Goal: Task Accomplishment & Management: Manage account settings

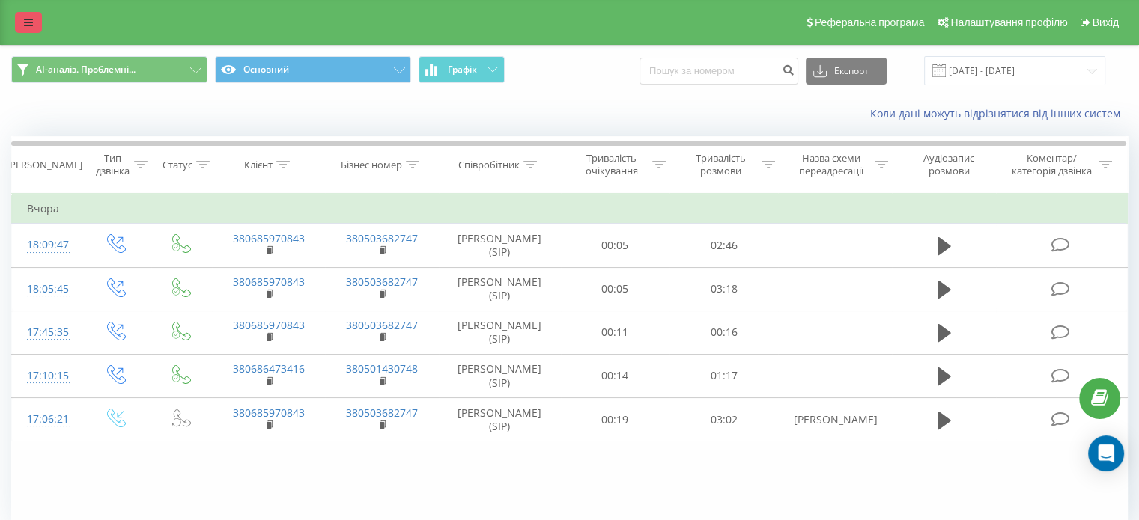
click at [33, 19] on link at bounding box center [28, 22] width 27 height 21
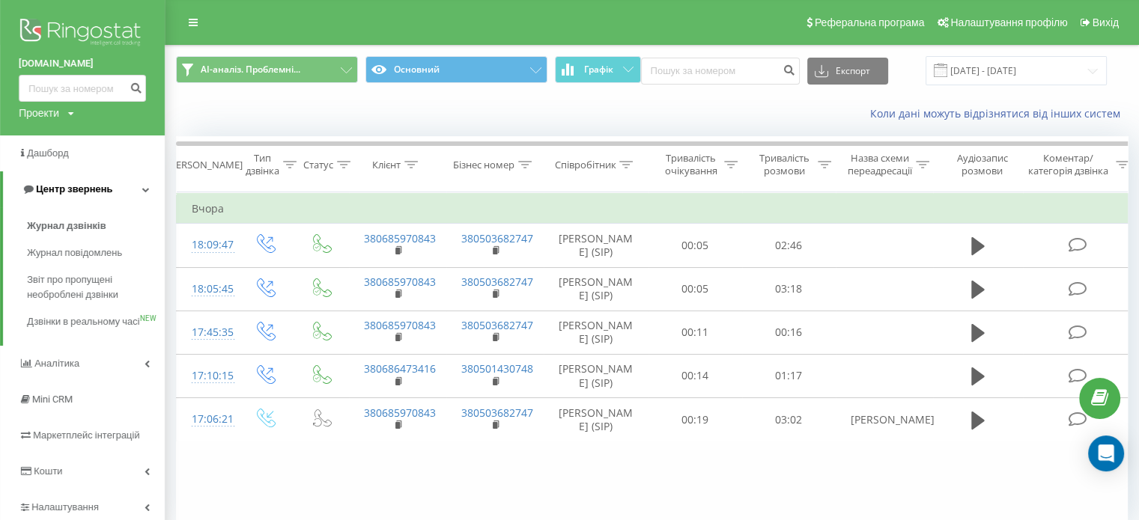
click at [115, 183] on link "Центр звернень" at bounding box center [84, 189] width 162 height 36
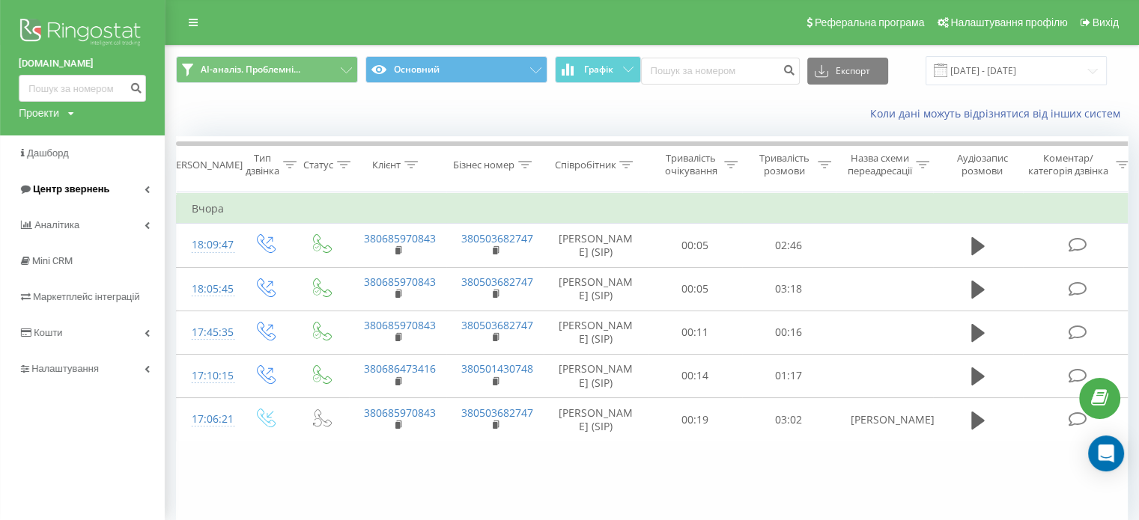
click at [114, 185] on link "Центр звернень" at bounding box center [82, 189] width 165 height 36
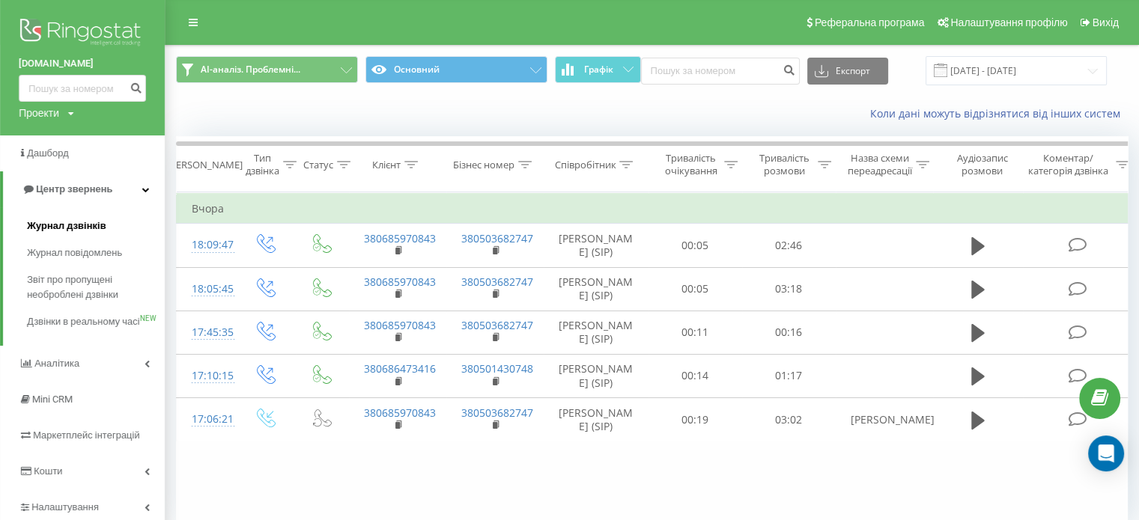
click at [100, 229] on span "Журнал дзвінків" at bounding box center [66, 226] width 79 height 15
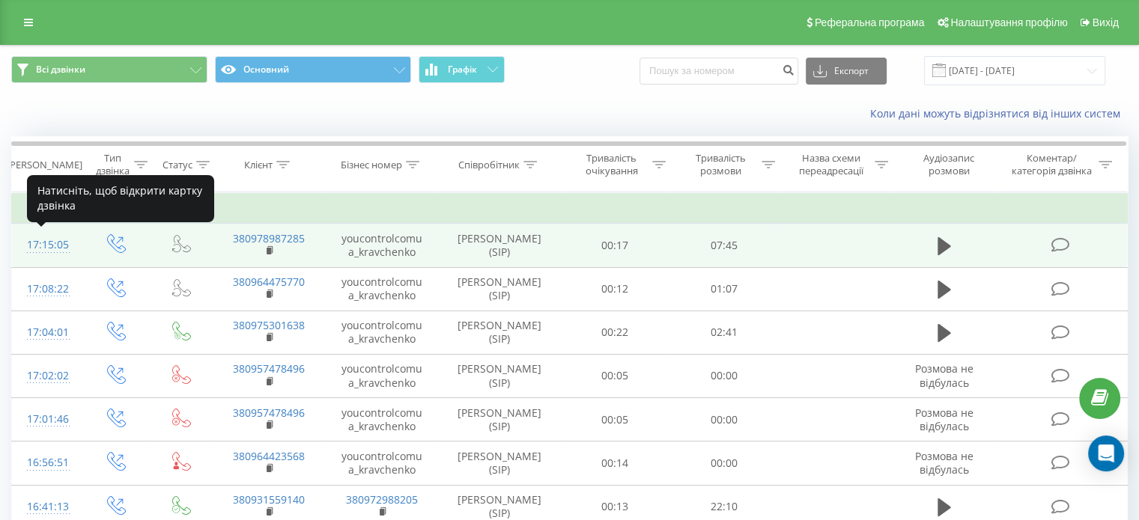
click at [54, 246] on div "17:15:05" at bounding box center [47, 245] width 40 height 29
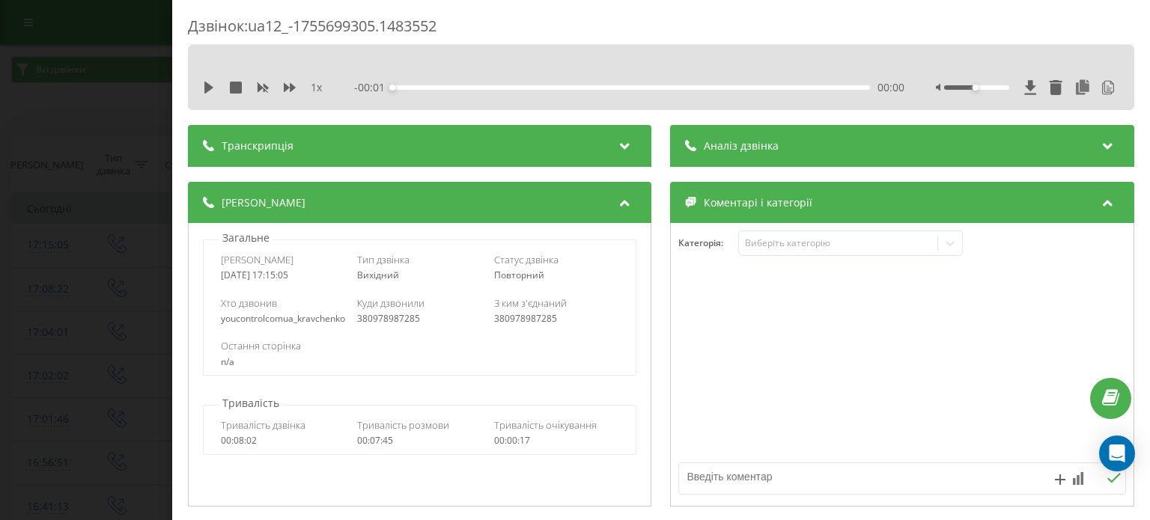
click at [569, 149] on div "Транскрипція" at bounding box center [419, 146] width 463 height 42
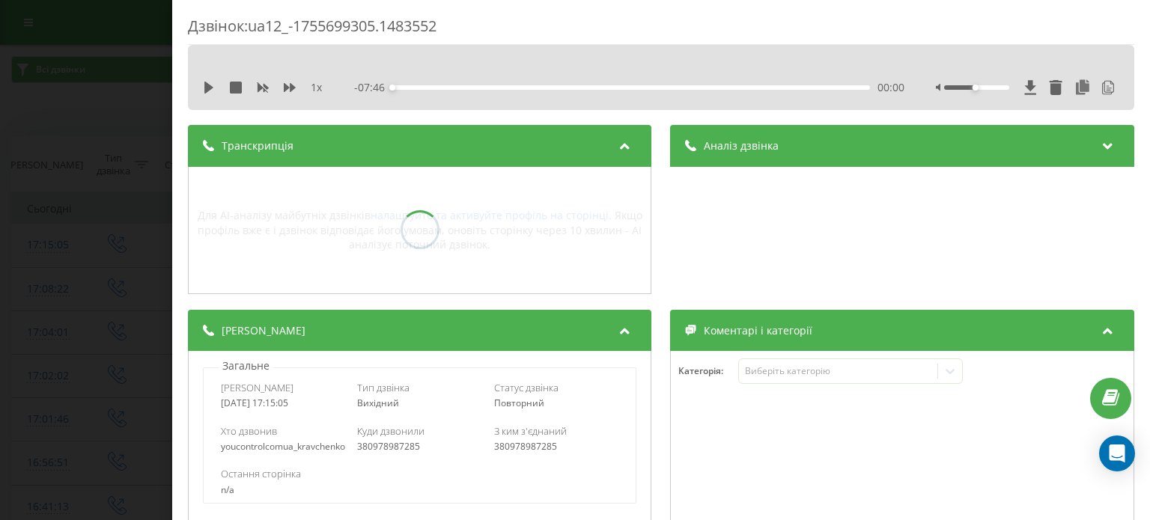
click at [806, 147] on div "Аналіз дзвінка" at bounding box center [902, 146] width 463 height 42
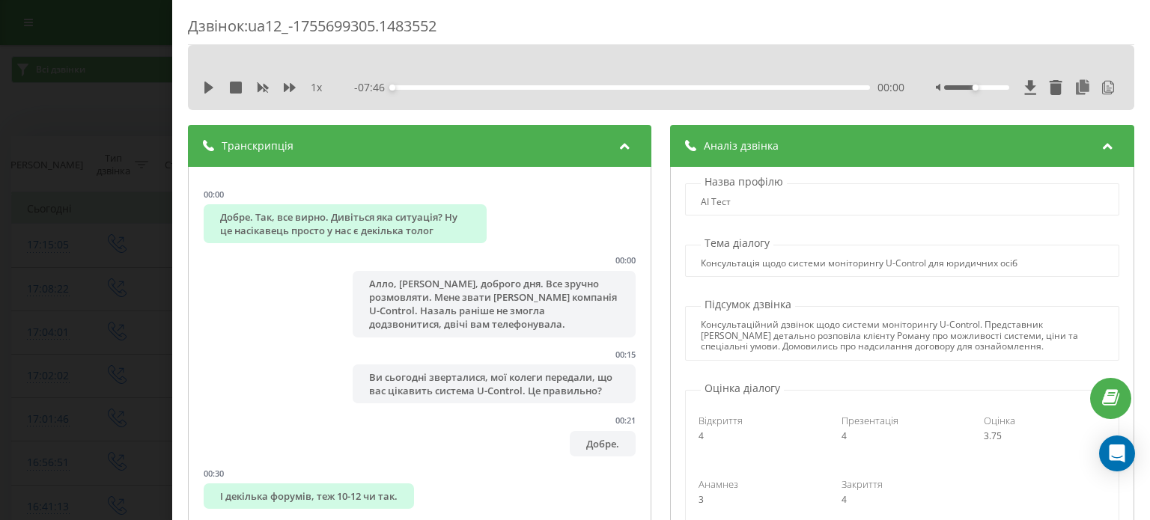
click at [70, 125] on div "Дзвінок : ua12_-1755699305.1483552 1 x - 07:46 00:00 00:00 Транскрипція 00:00 Д…" at bounding box center [575, 260] width 1150 height 520
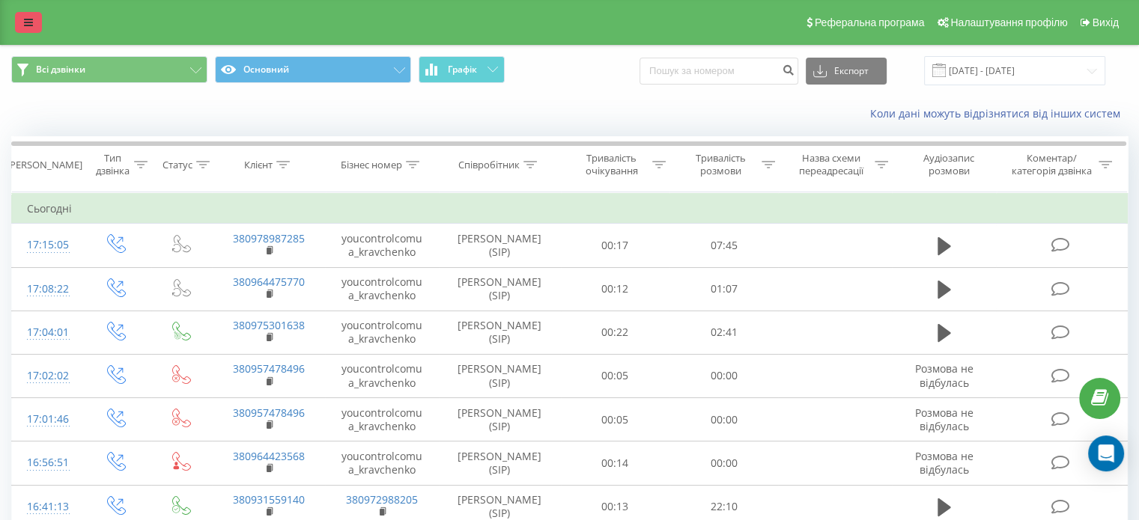
click at [32, 23] on icon at bounding box center [28, 22] width 9 height 10
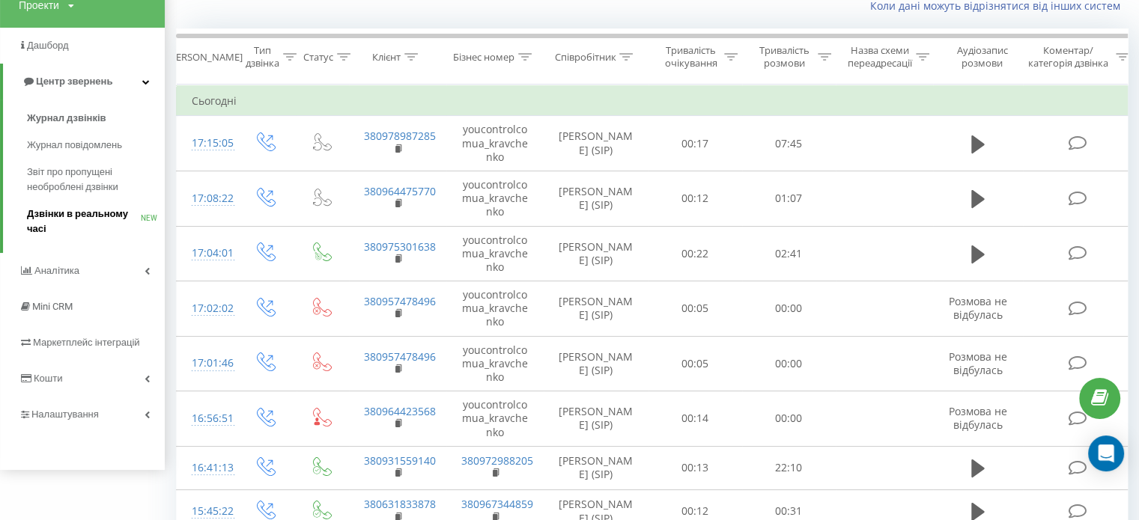
scroll to position [108, 0]
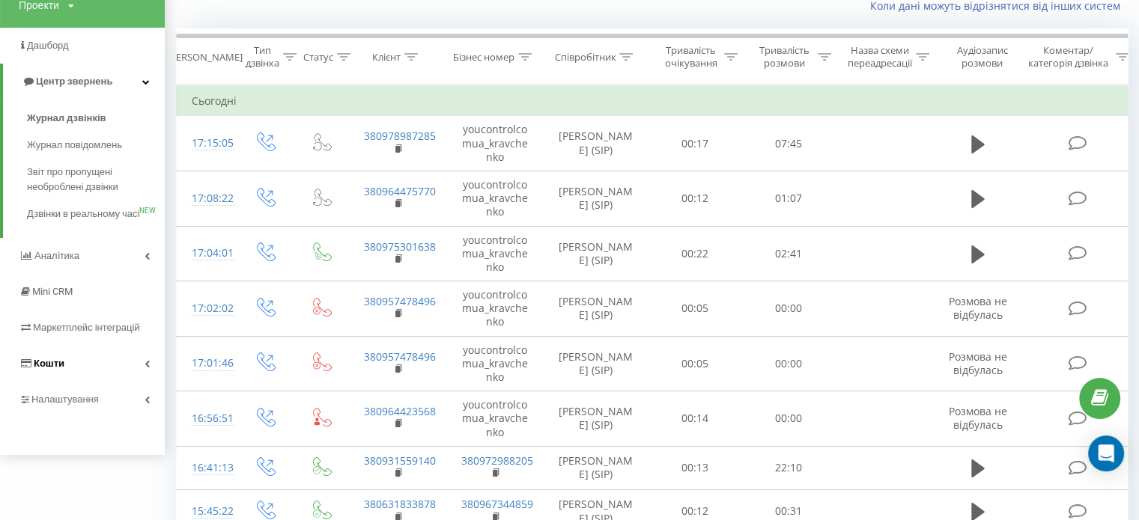
click at [96, 380] on link "Кошти" at bounding box center [82, 364] width 165 height 36
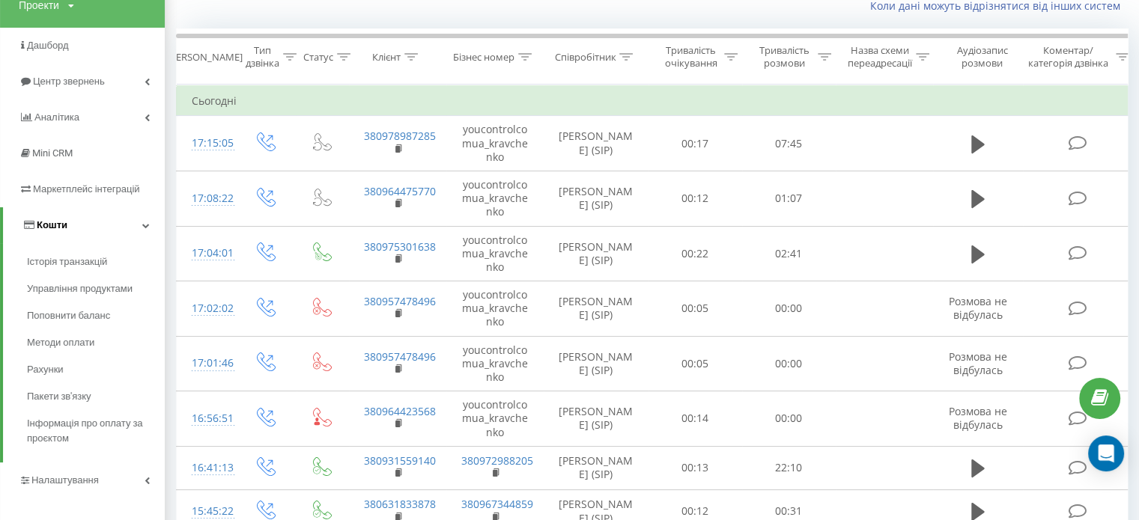
click at [30, 228] on icon at bounding box center [29, 225] width 10 height 10
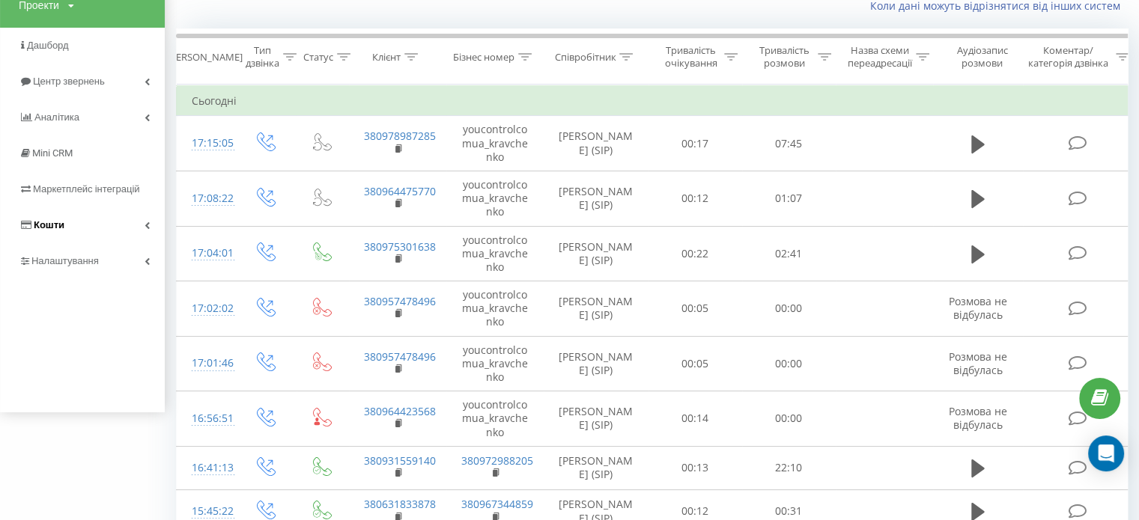
click at [30, 228] on icon at bounding box center [26, 225] width 10 height 10
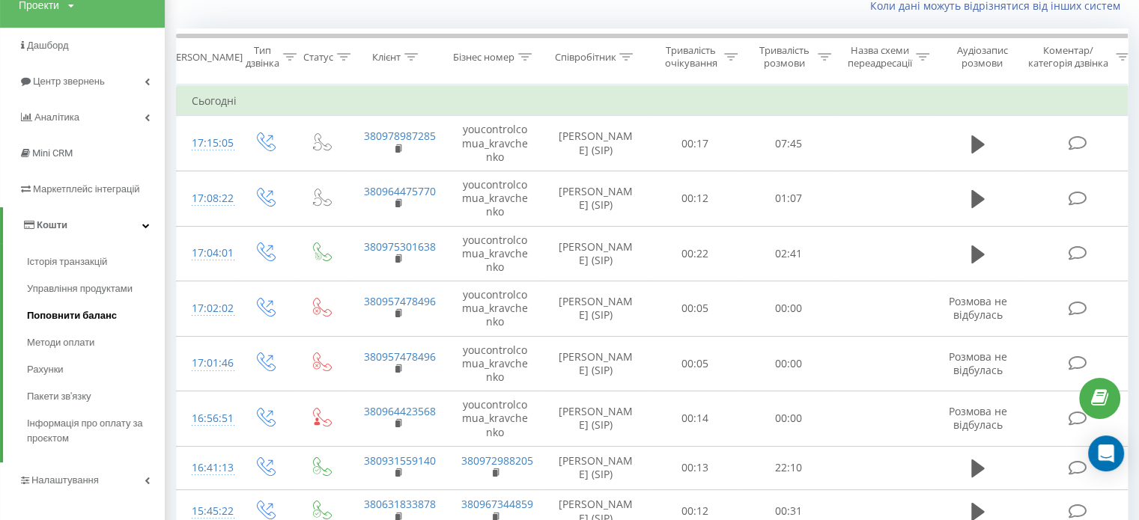
click at [70, 312] on span "Поповнити баланс" at bounding box center [72, 315] width 90 height 15
click at [78, 314] on span "Поповнити баланс" at bounding box center [72, 315] width 90 height 15
click at [58, 311] on span "Поповнити баланс" at bounding box center [72, 315] width 90 height 15
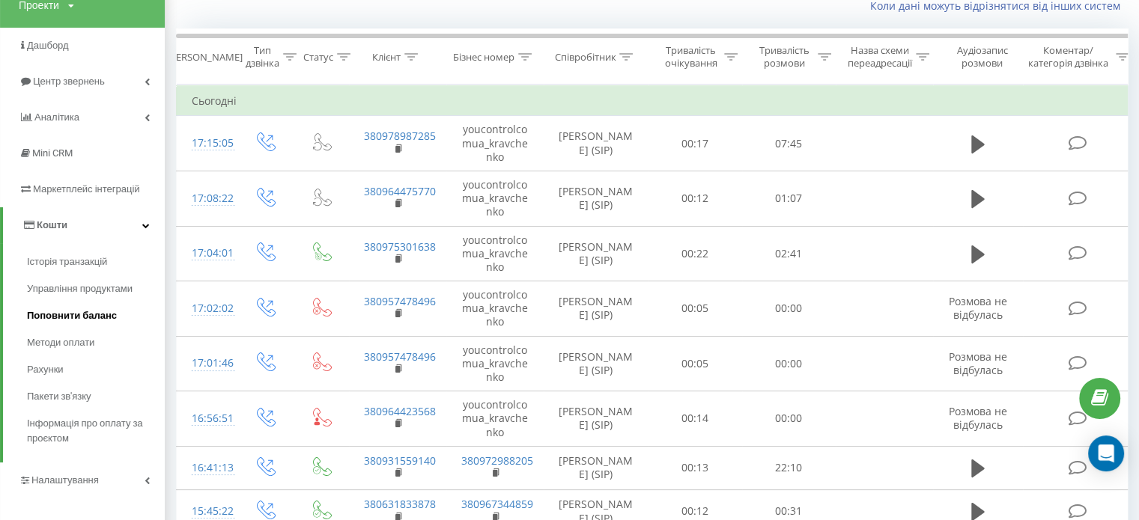
click at [58, 311] on span "Поповнити баланс" at bounding box center [72, 315] width 90 height 15
click at [51, 257] on span "Історія транзакцій" at bounding box center [70, 262] width 87 height 15
click at [66, 290] on span "Управління продуктами" at bounding box center [84, 288] width 115 height 15
click at [66, 314] on span "Поповнити баланс" at bounding box center [72, 315] width 90 height 15
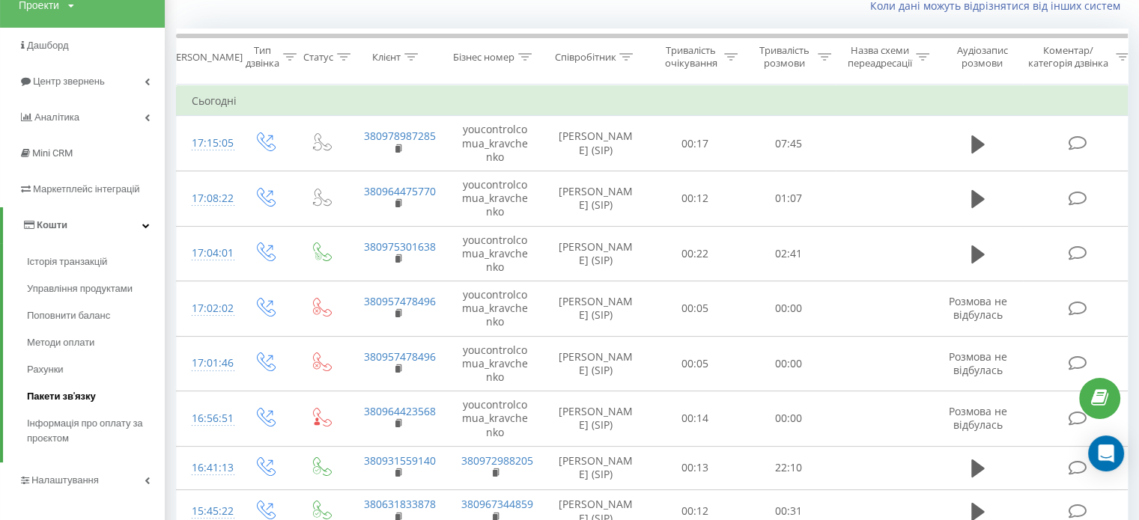
click at [70, 404] on span "Пакети зв'язку" at bounding box center [61, 396] width 69 height 15
click at [69, 426] on span "Інформація про оплату за проєктом" at bounding box center [92, 431] width 130 height 30
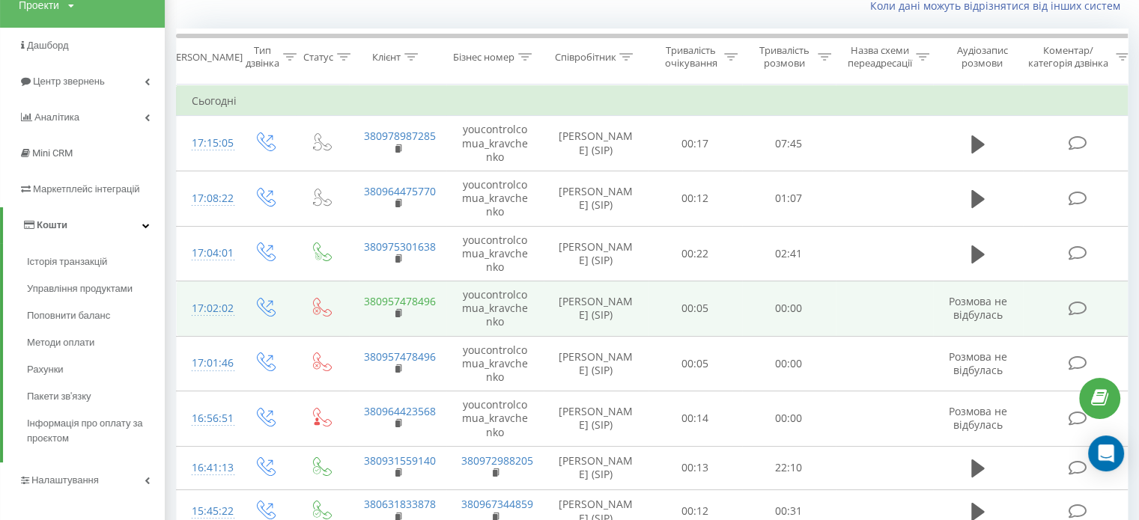
scroll to position [0, 0]
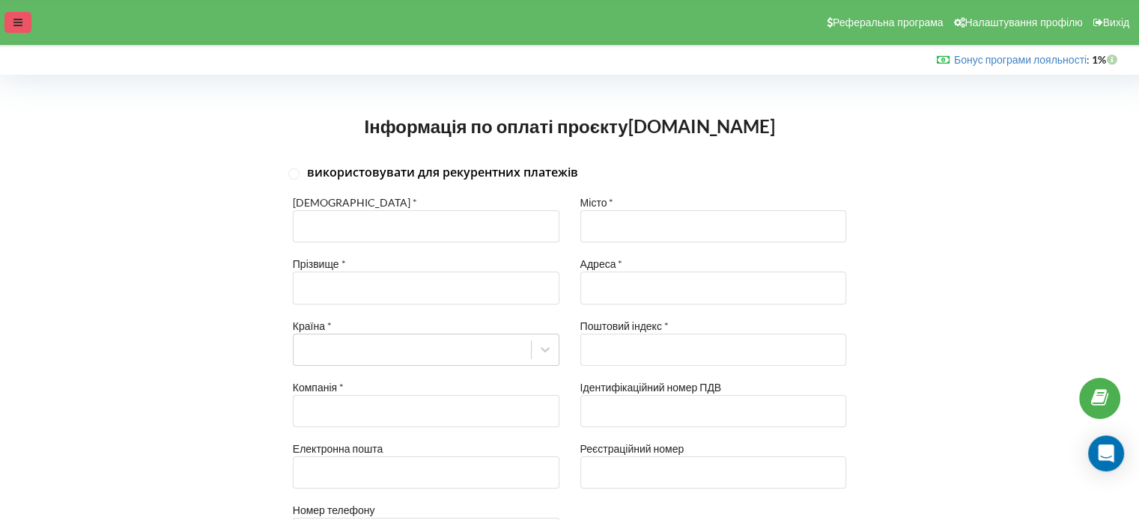
click at [14, 26] on icon at bounding box center [17, 22] width 9 height 10
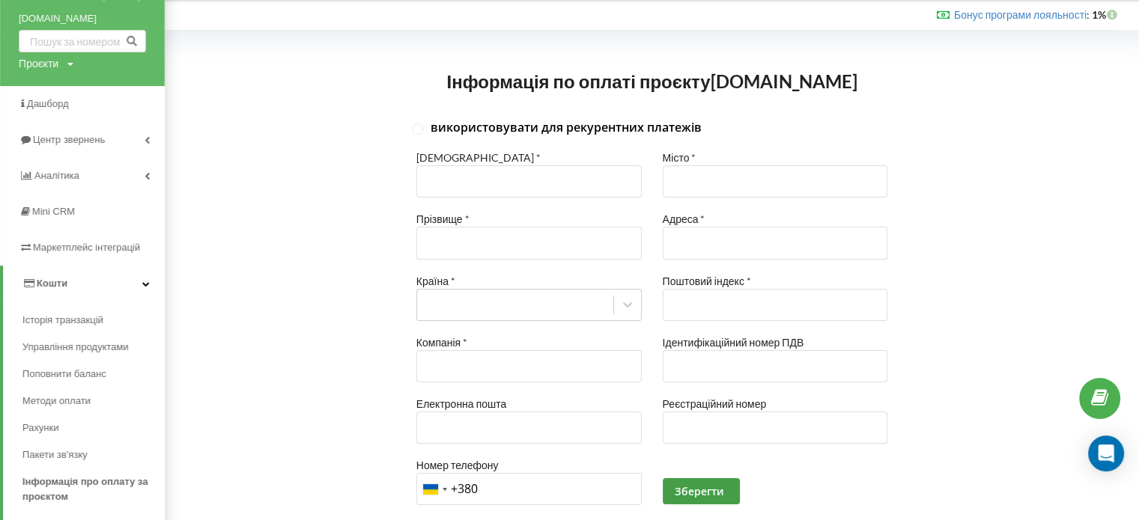
scroll to position [21, 0]
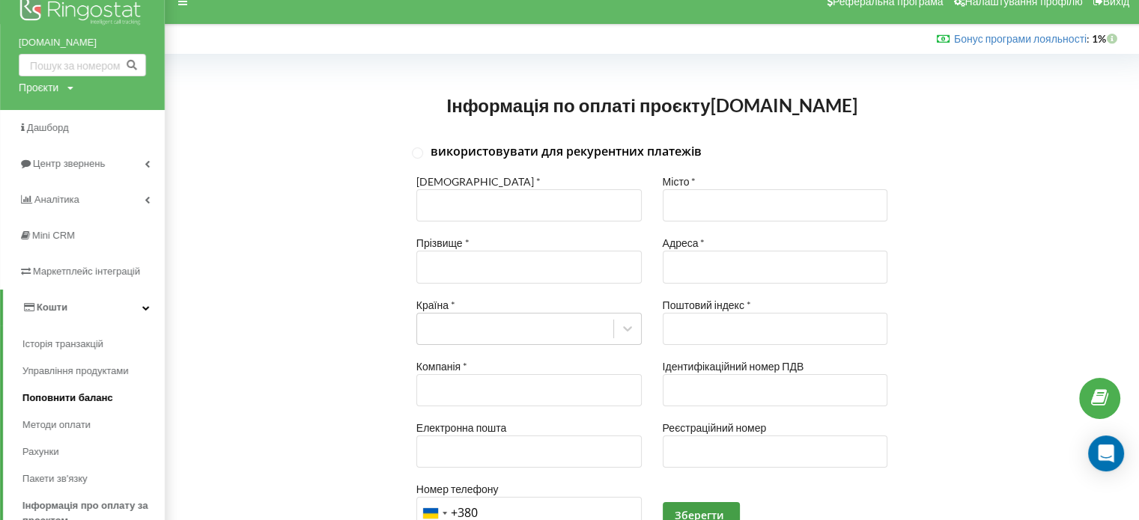
click at [79, 396] on span "Поповнити баланс" at bounding box center [67, 398] width 91 height 15
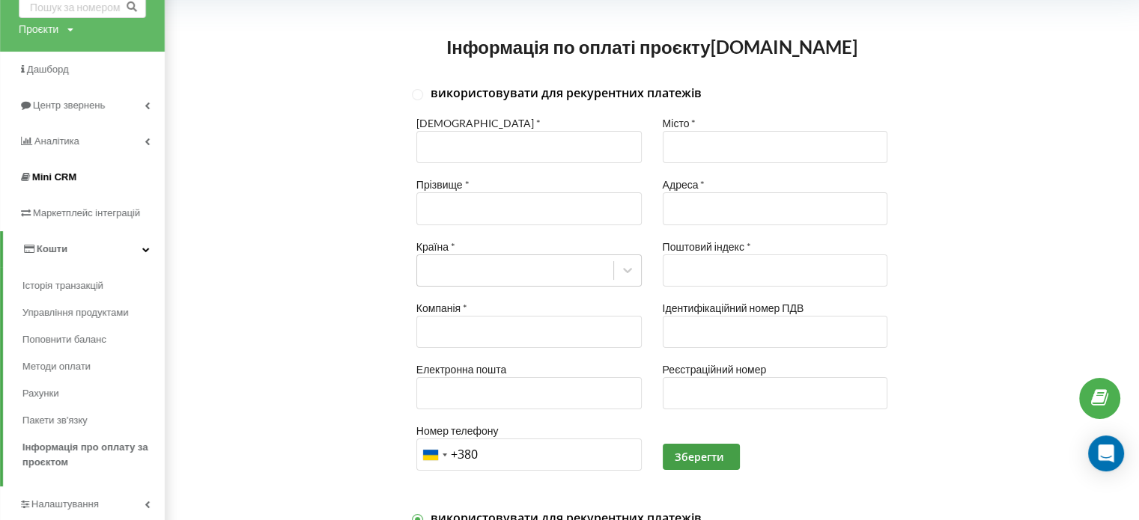
scroll to position [0, 0]
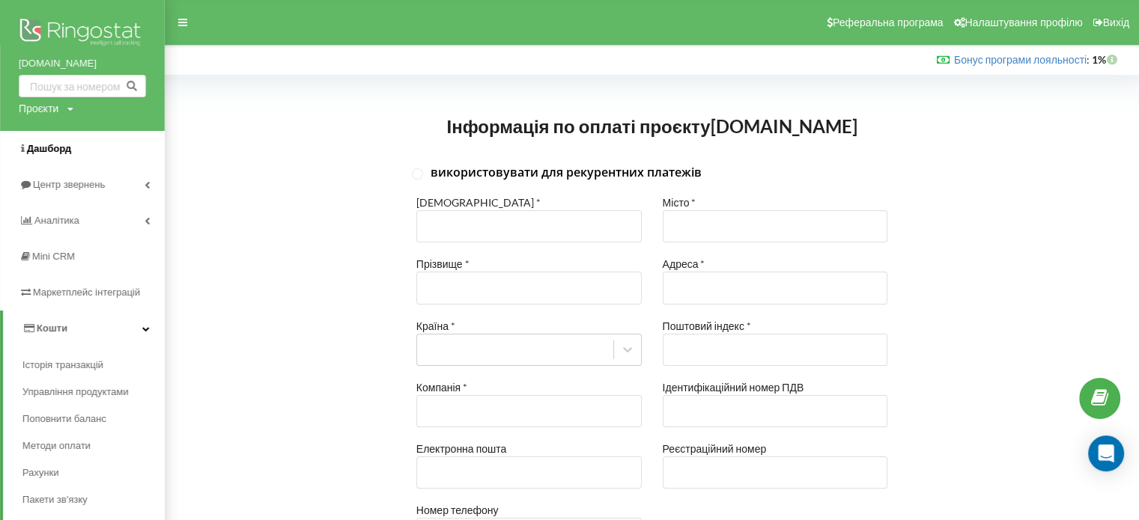
click at [46, 154] on span "Дашборд" at bounding box center [49, 148] width 44 height 11
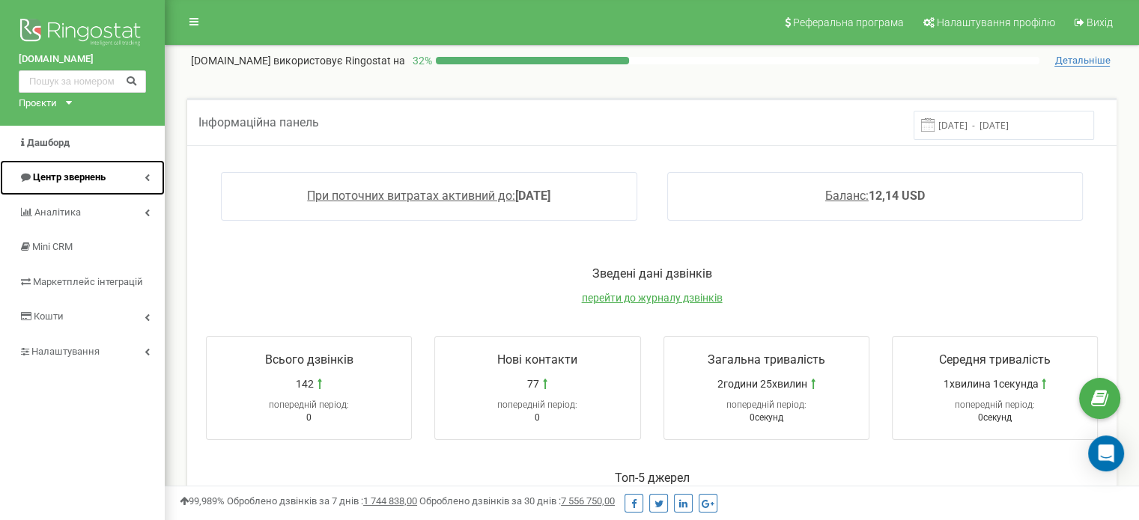
click at [59, 182] on span "Центр звернень" at bounding box center [69, 176] width 73 height 11
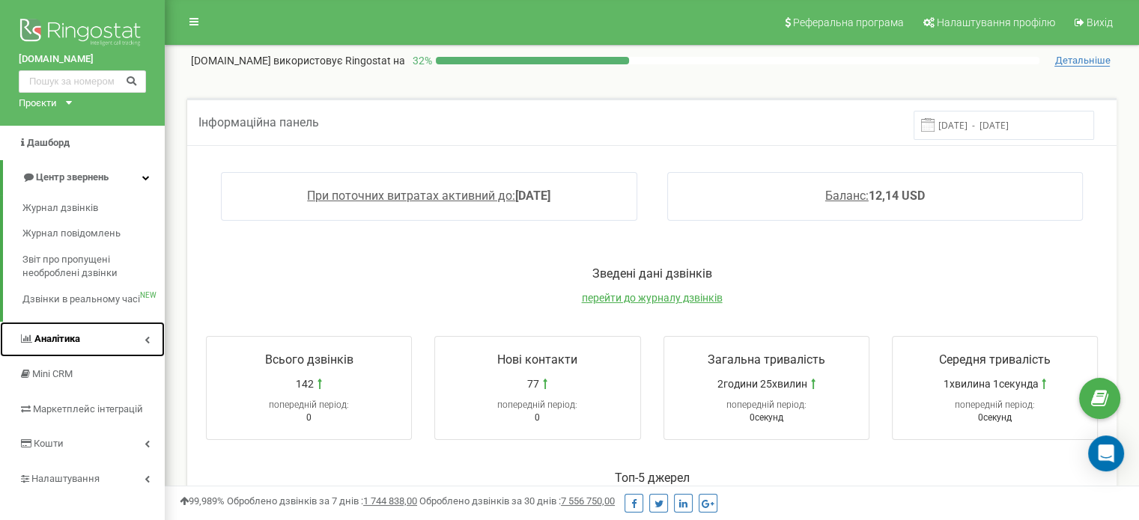
click at [85, 335] on link "Аналiтика" at bounding box center [82, 339] width 165 height 35
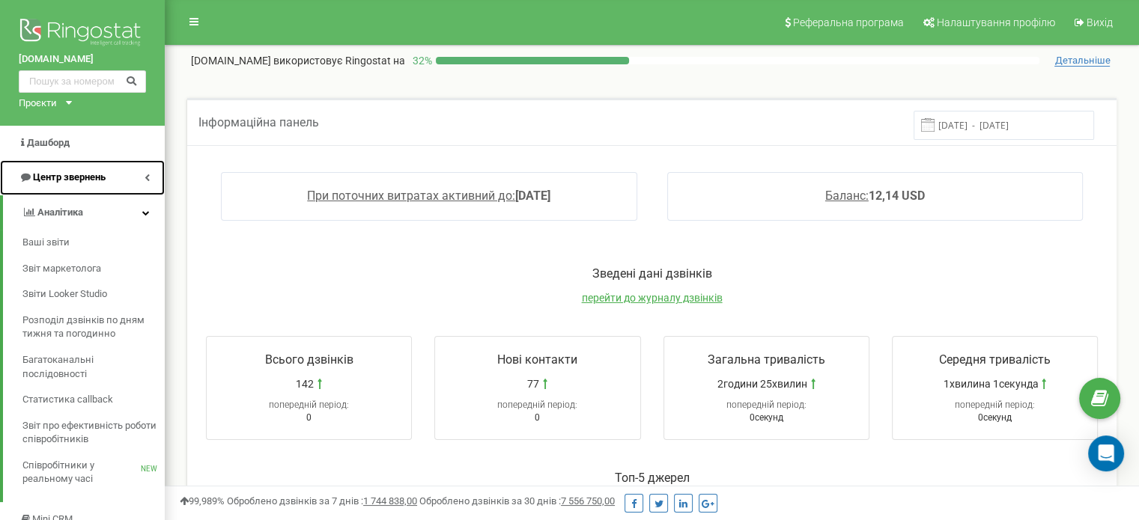
click at [72, 186] on link "Центр звернень" at bounding box center [82, 177] width 165 height 35
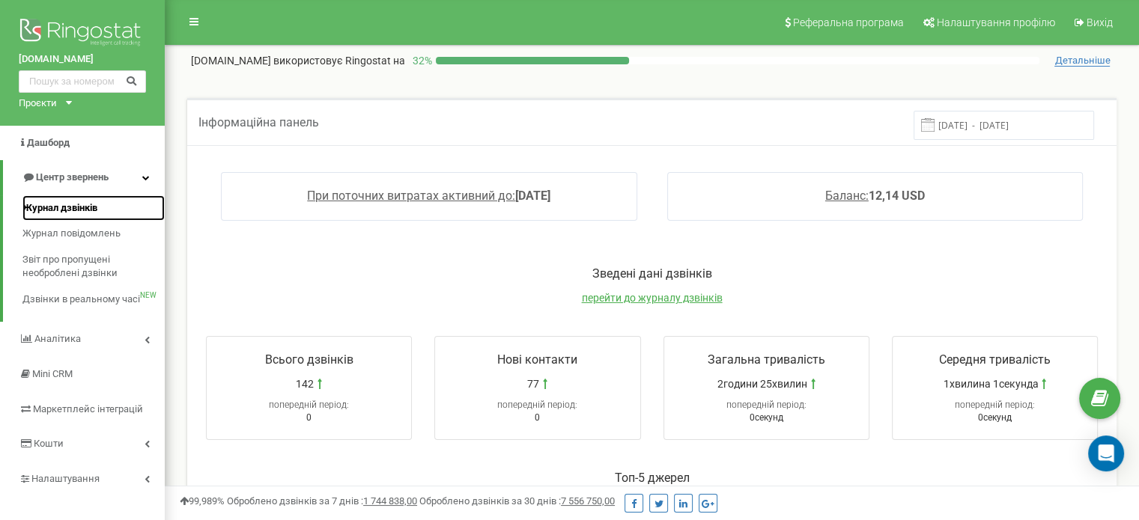
click at [77, 209] on span "Журнал дзвінків" at bounding box center [59, 208] width 75 height 14
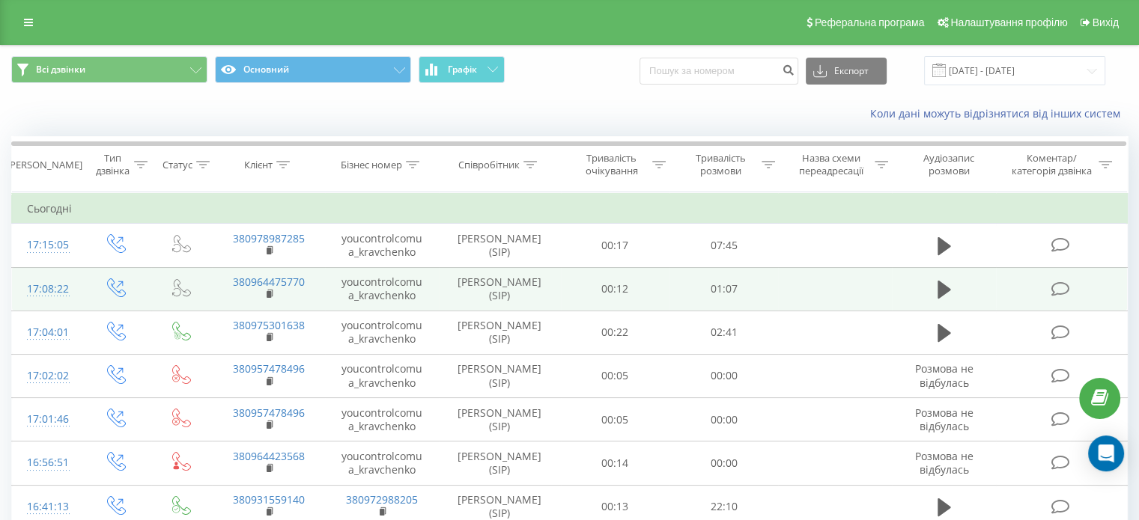
click at [41, 284] on div "17:08:22" at bounding box center [47, 289] width 40 height 29
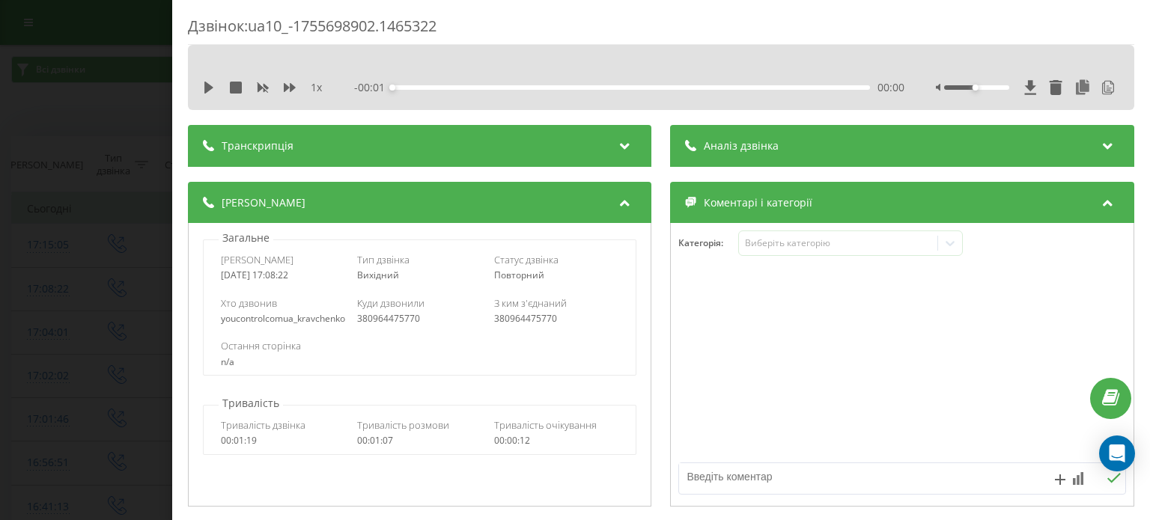
click at [777, 153] on div "Аналіз дзвінка" at bounding box center [902, 146] width 463 height 42
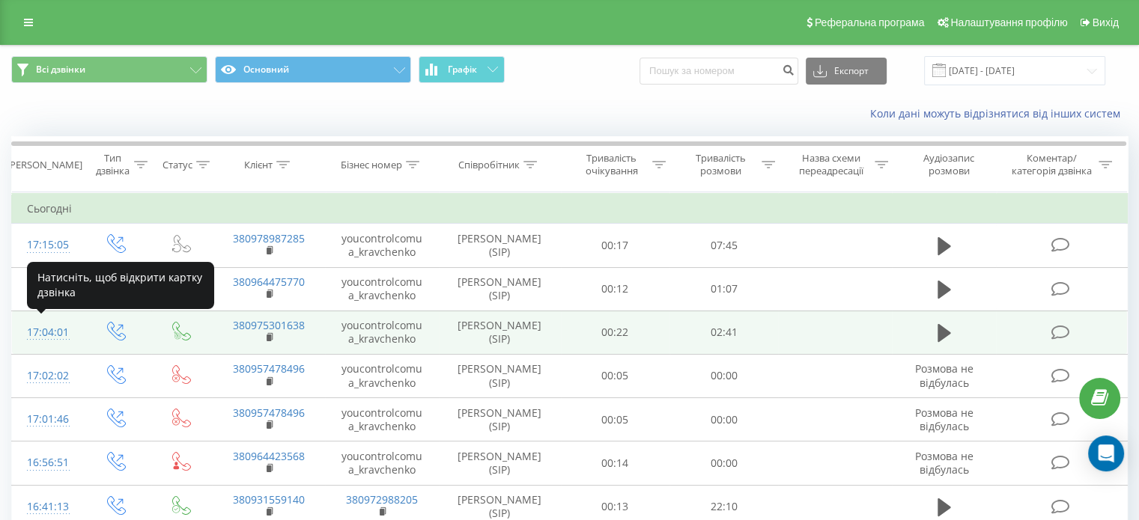
click at [34, 326] on div "17:04:01" at bounding box center [47, 332] width 40 height 29
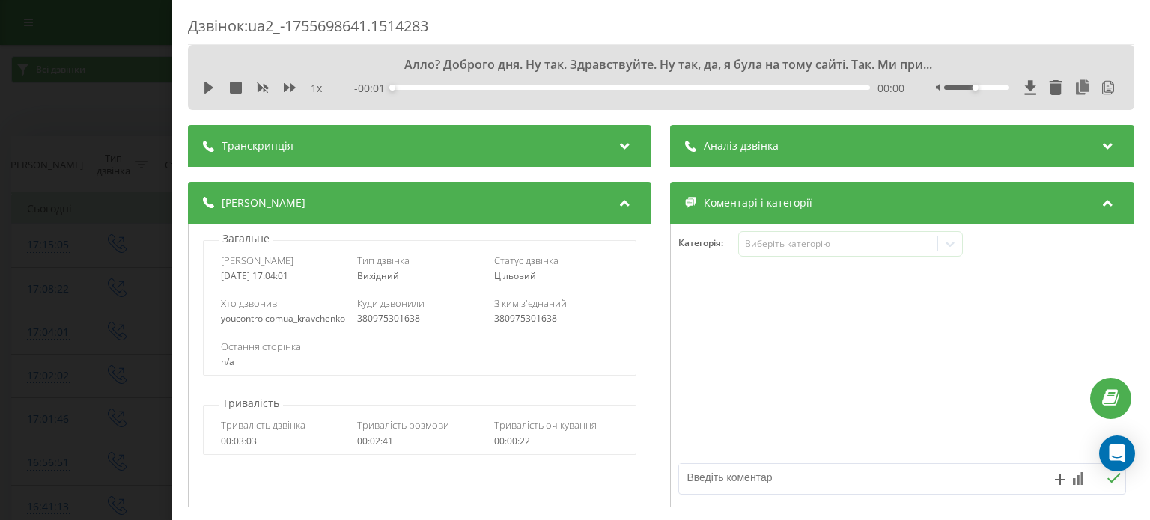
click at [800, 144] on div "Аналіз дзвінка" at bounding box center [902, 146] width 463 height 42
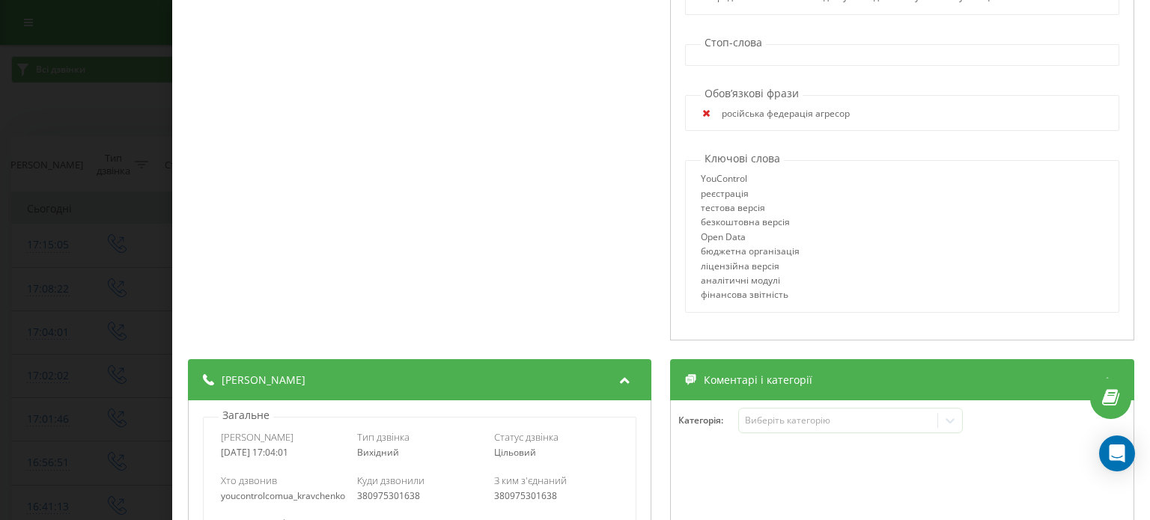
scroll to position [347, 0]
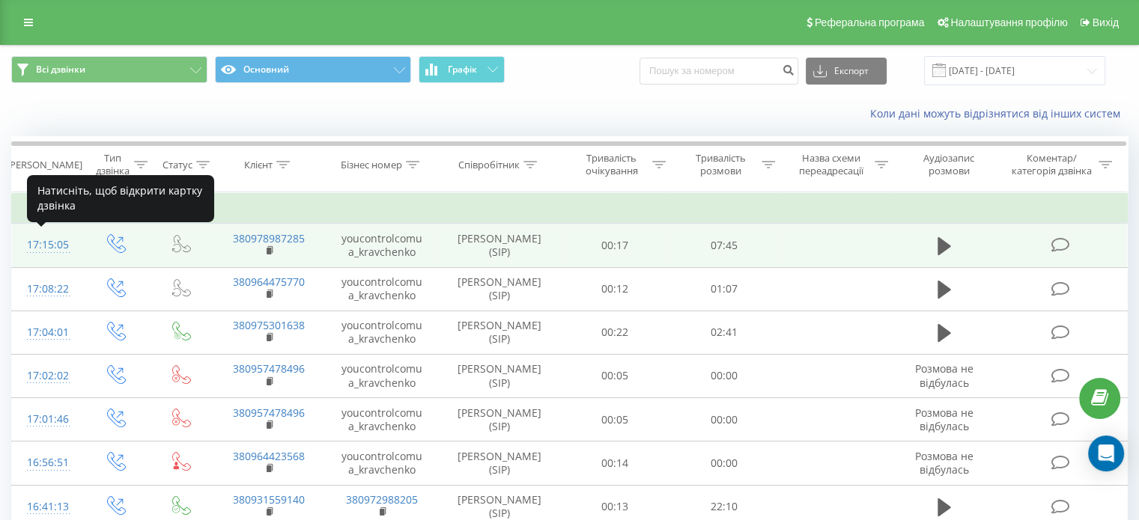
click at [42, 246] on div "17:15:05" at bounding box center [47, 245] width 40 height 29
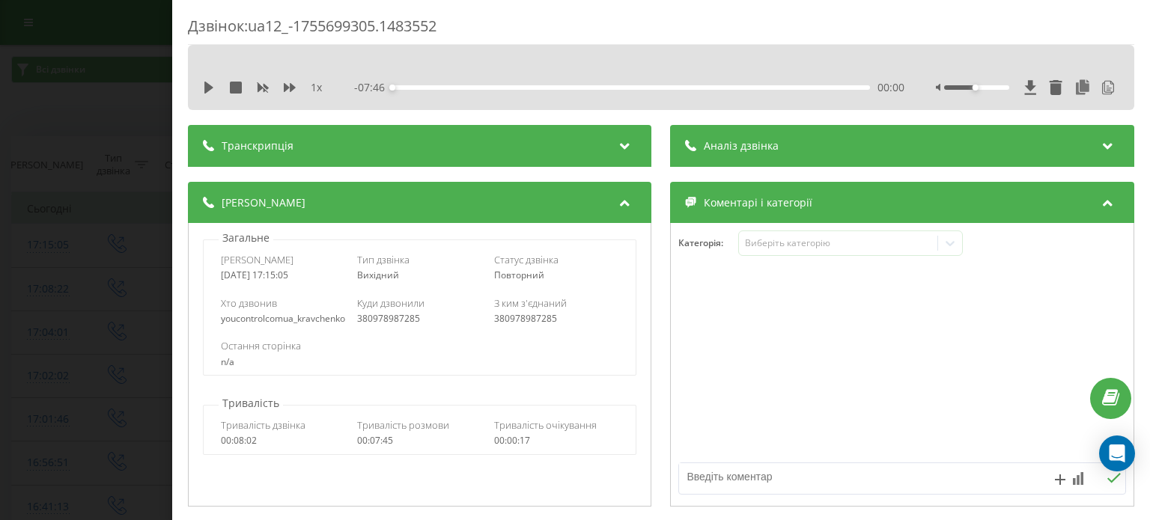
click at [721, 145] on span "Аналіз дзвінка" at bounding box center [741, 146] width 75 height 15
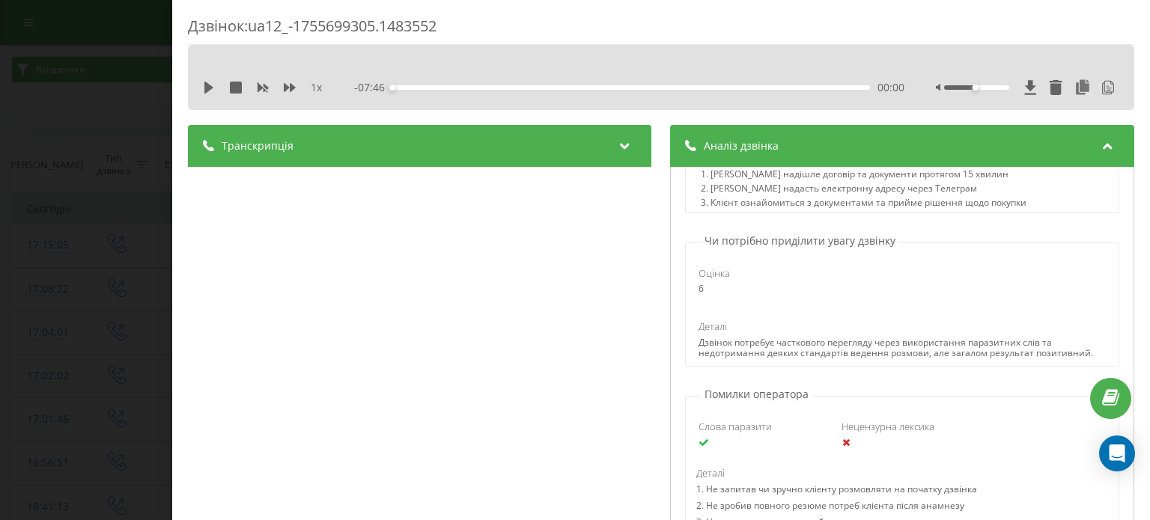
click at [105, 121] on div "Дзвінок : ua12_-1755699305.1483552 1 x - 07:46 00:00 00:00 Транскрипція 00:00 Д…" at bounding box center [575, 260] width 1150 height 520
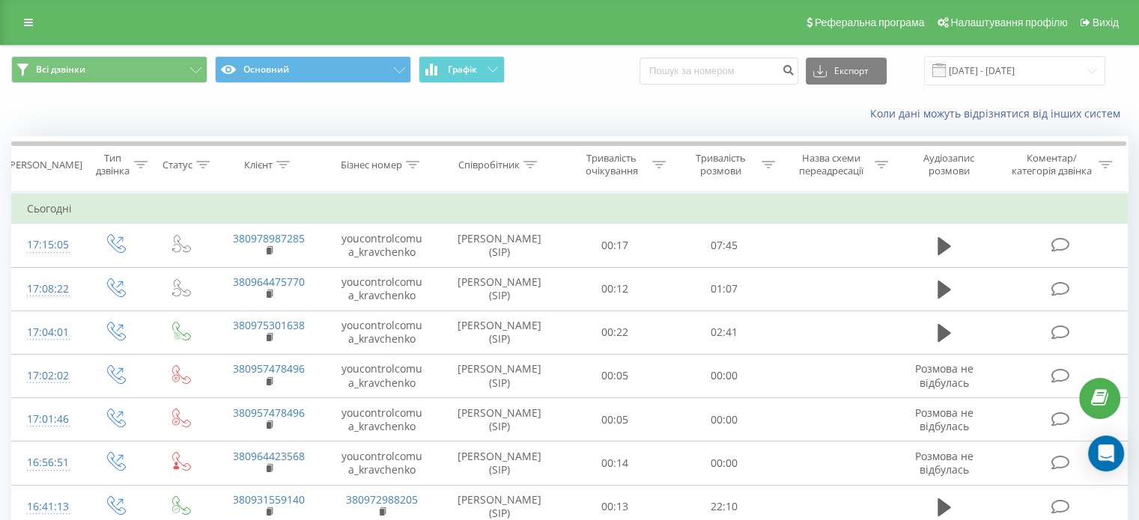
click at [12, 15] on div "Реферальна програма Налаштування профілю Вихід" at bounding box center [569, 22] width 1139 height 45
click at [22, 24] on link at bounding box center [28, 22] width 27 height 21
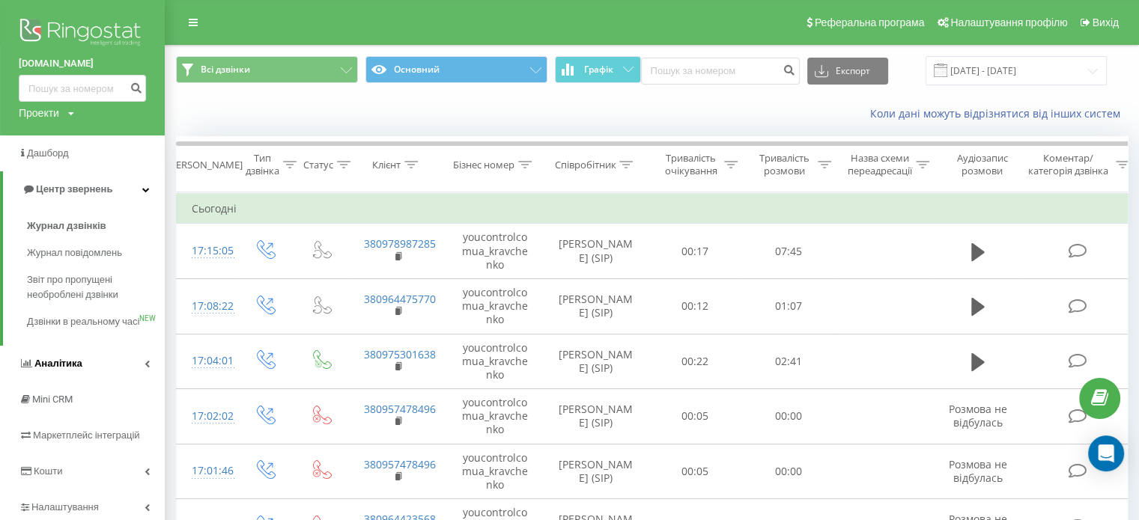
click at [93, 382] on link "Аналiтика" at bounding box center [82, 364] width 165 height 36
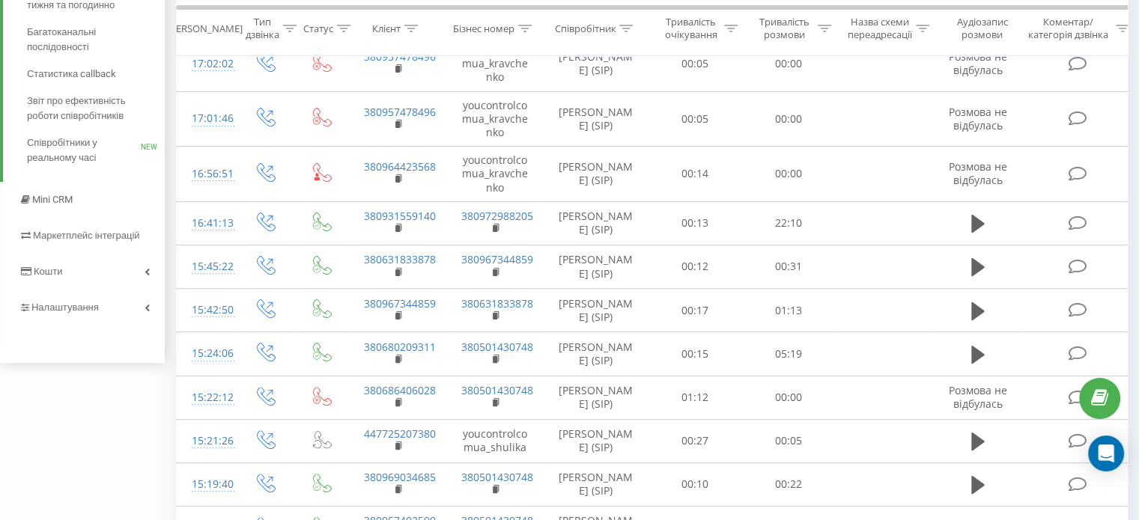
scroll to position [355, 0]
click at [103, 305] on link "Налаштування" at bounding box center [82, 305] width 165 height 36
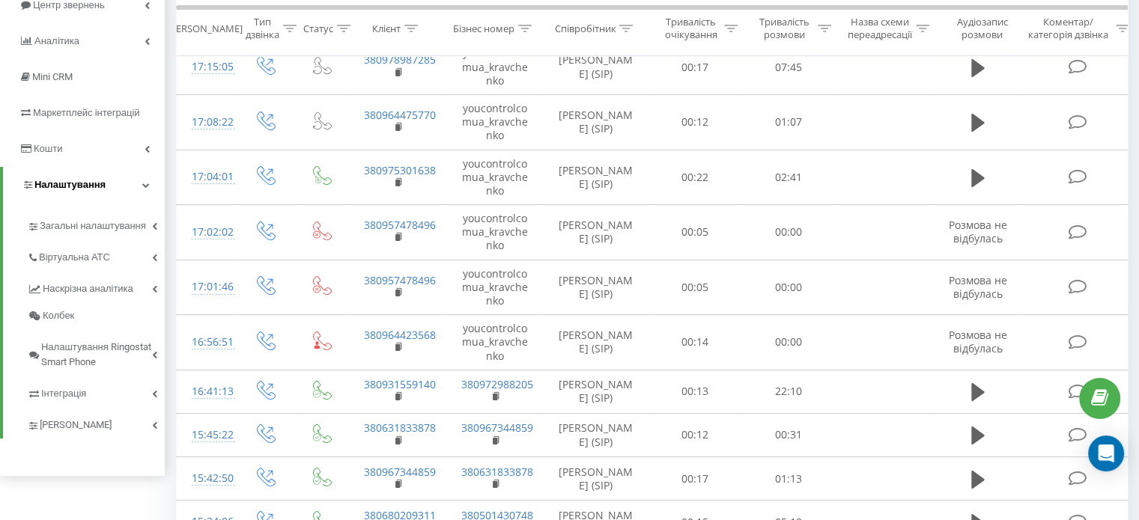
scroll to position [219, 0]
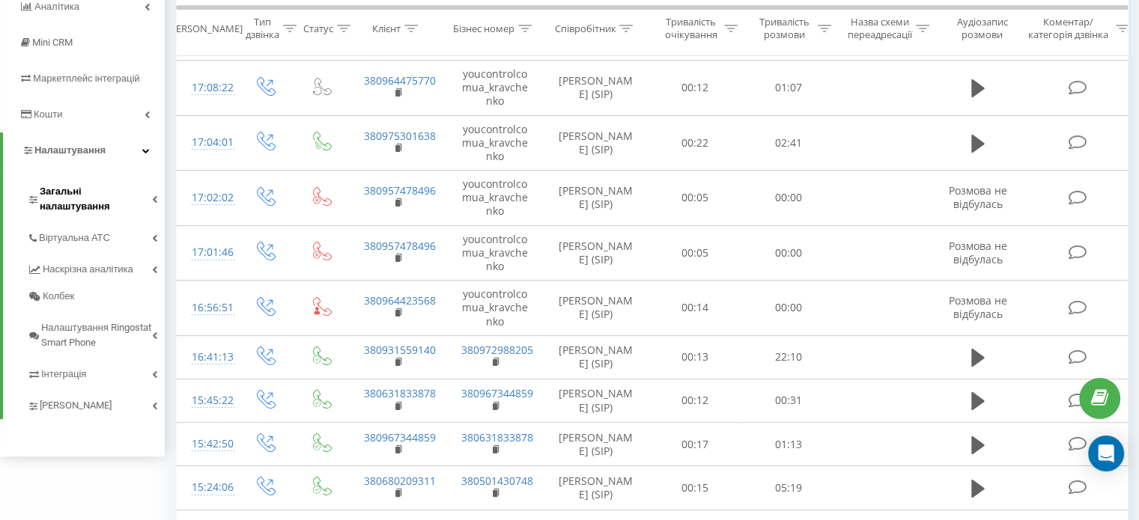
click at [114, 183] on link "Загальні налаштування" at bounding box center [96, 197] width 138 height 46
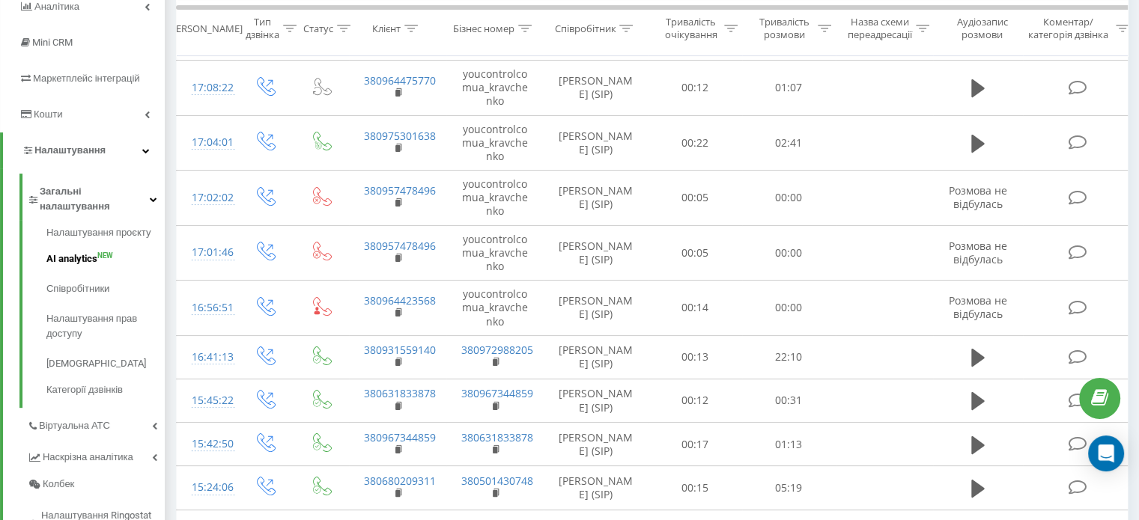
click at [91, 252] on span "AI analytics" at bounding box center [71, 259] width 51 height 15
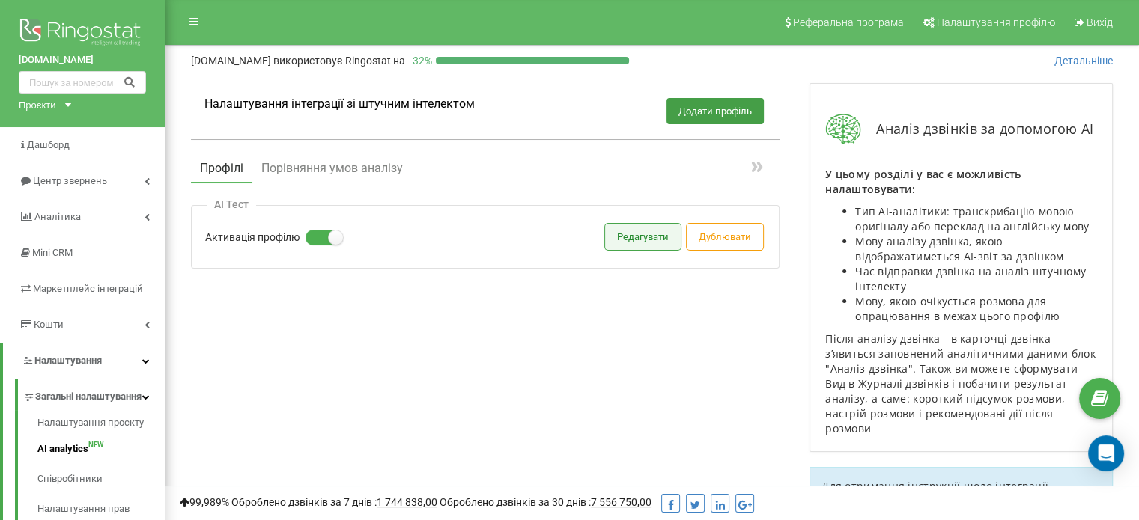
click at [645, 242] on button "Редагувати" at bounding box center [643, 237] width 76 height 26
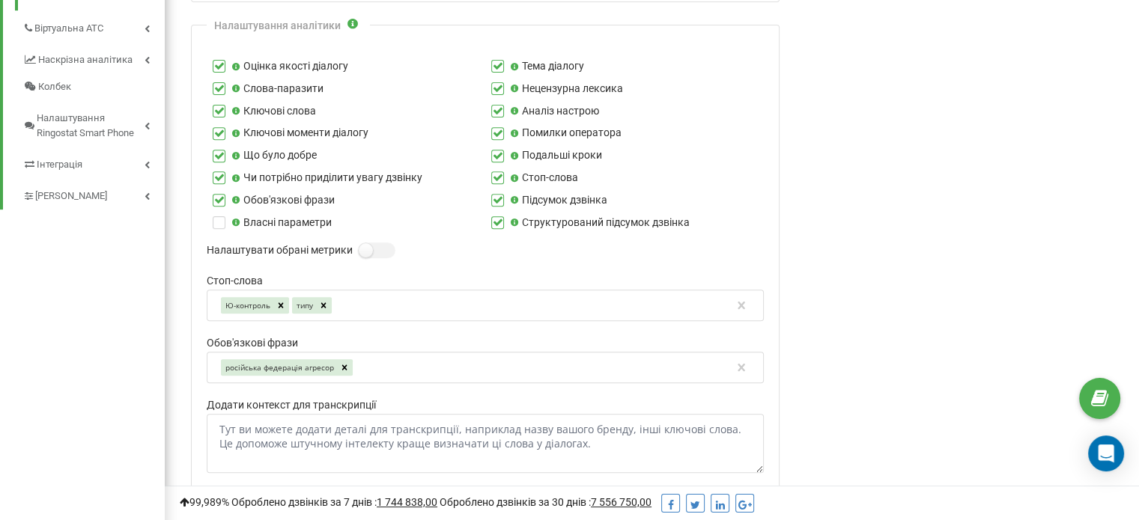
scroll to position [563, 0]
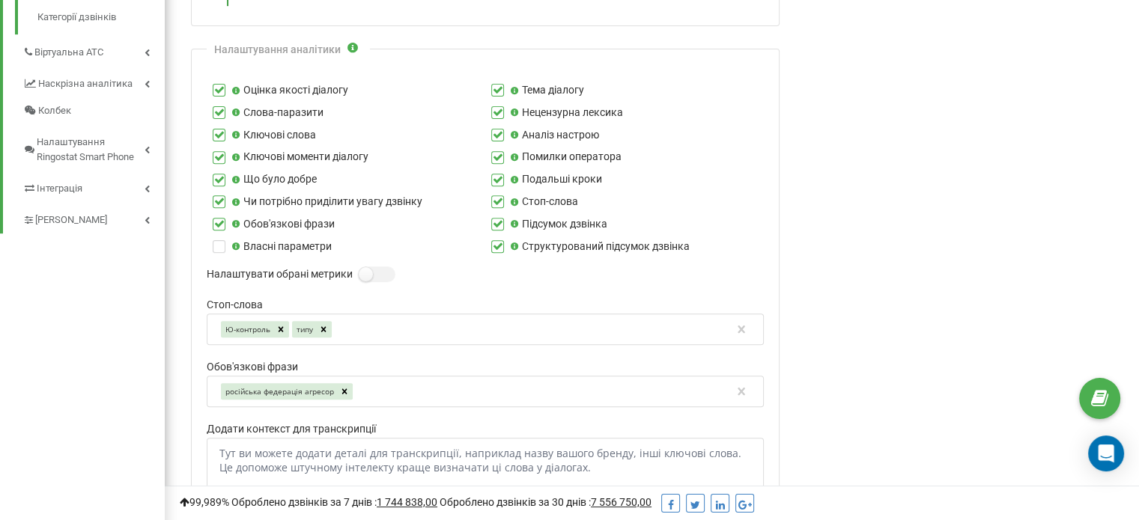
click at [208, 246] on div "Власні параметри" at bounding box center [346, 247] width 278 height 16
click at [215, 240] on label at bounding box center [219, 240] width 13 height 0
click at [0, 0] on input "Власні параметри" at bounding box center [0, 0] width 0 height 0
click at [219, 240] on label at bounding box center [219, 240] width 13 height 0
click at [0, 0] on input "Власні параметри" at bounding box center [0, 0] width 0 height 0
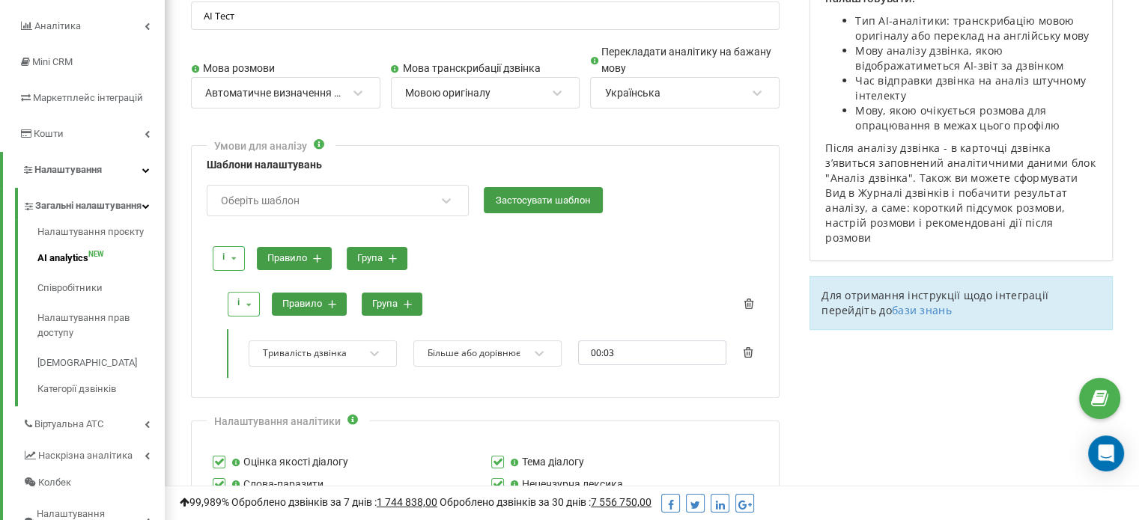
scroll to position [189, 0]
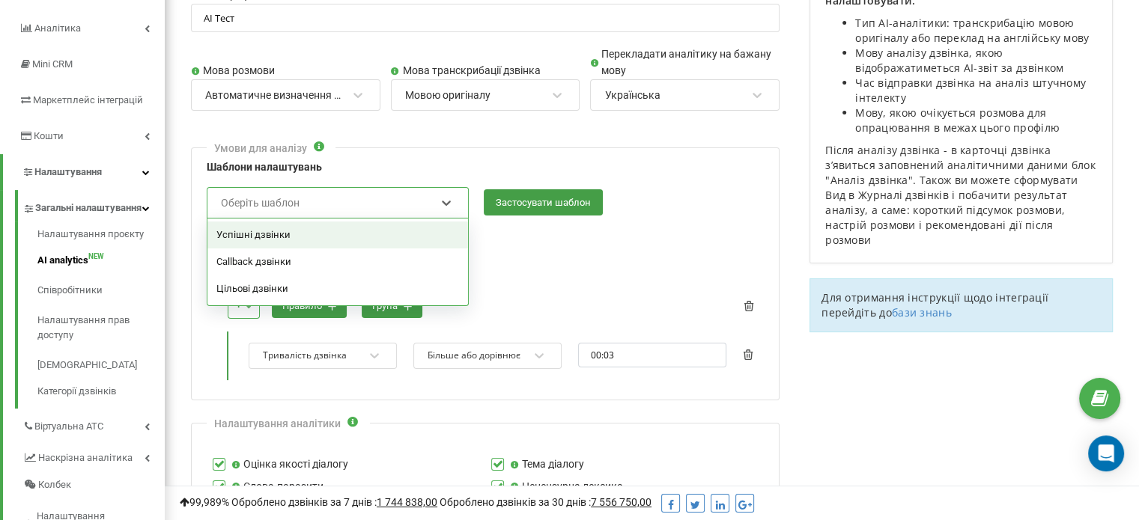
click at [421, 198] on div "Оберіть шаблон" at bounding box center [327, 202] width 217 height 25
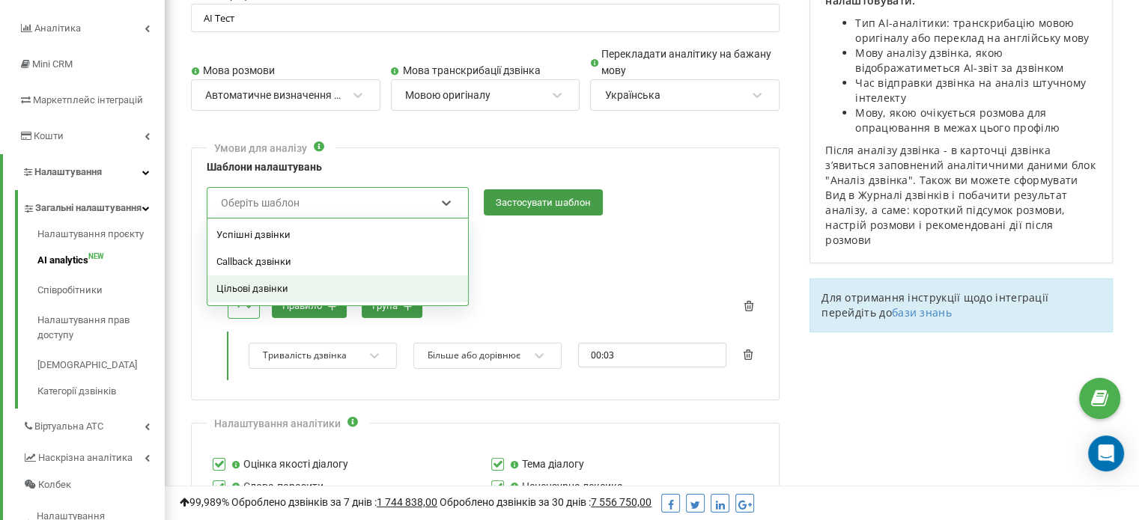
click at [413, 287] on div "Цільові дзвінки" at bounding box center [337, 289] width 261 height 27
click at [423, 195] on div "Цільові дзвінки" at bounding box center [327, 202] width 217 height 25
click at [358, 228] on div "Успішні дзвінки" at bounding box center [337, 235] width 261 height 27
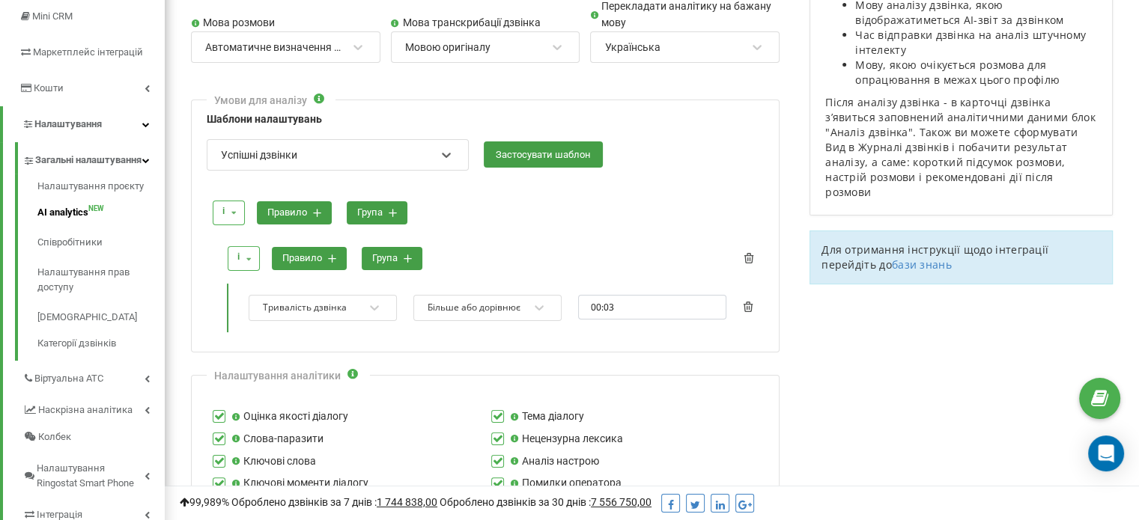
scroll to position [239, 0]
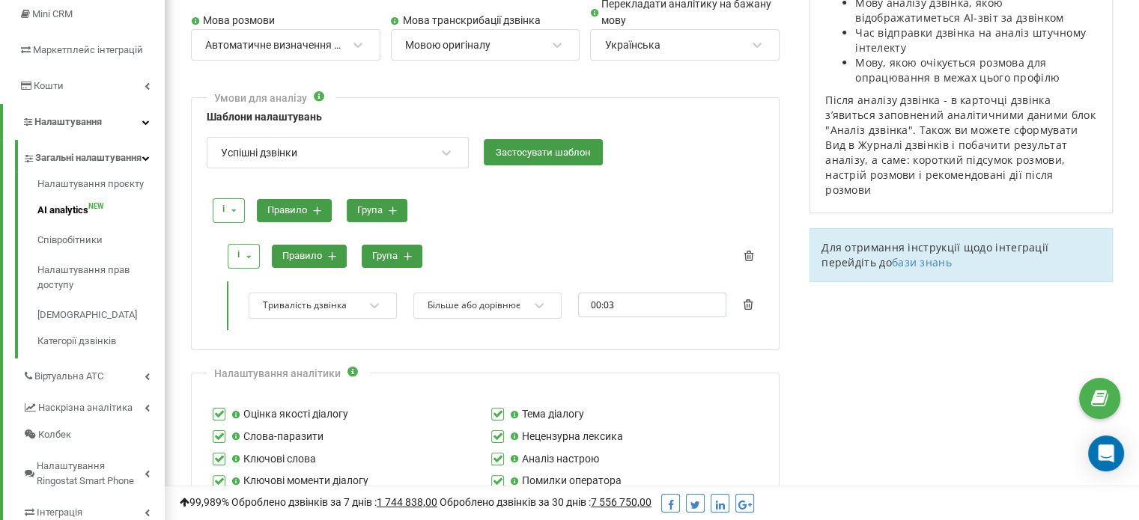
click at [371, 206] on button "група" at bounding box center [377, 210] width 61 height 23
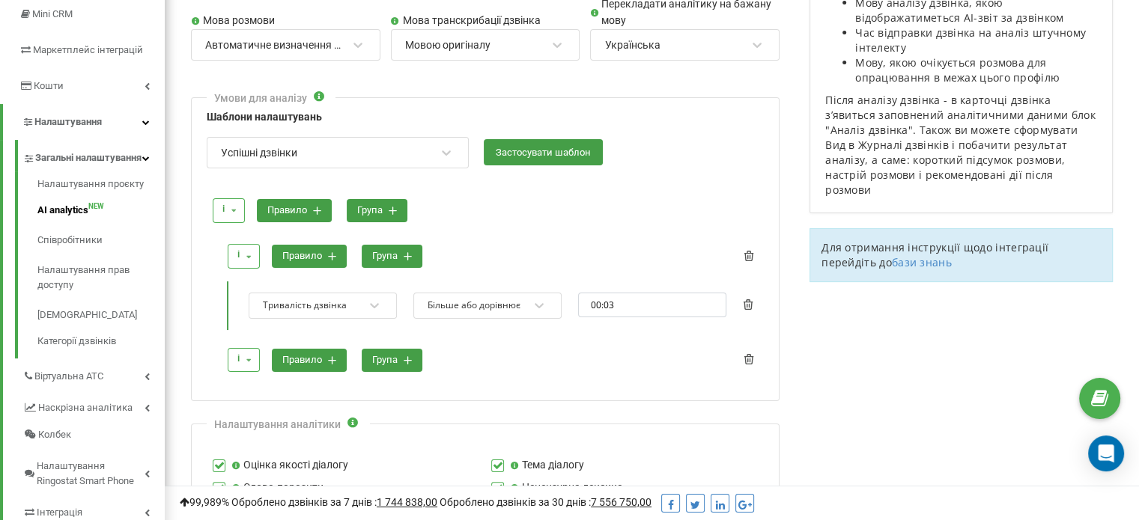
click at [244, 349] on icon at bounding box center [248, 360] width 19 height 23
click at [749, 358] on icon at bounding box center [749, 359] width 10 height 10
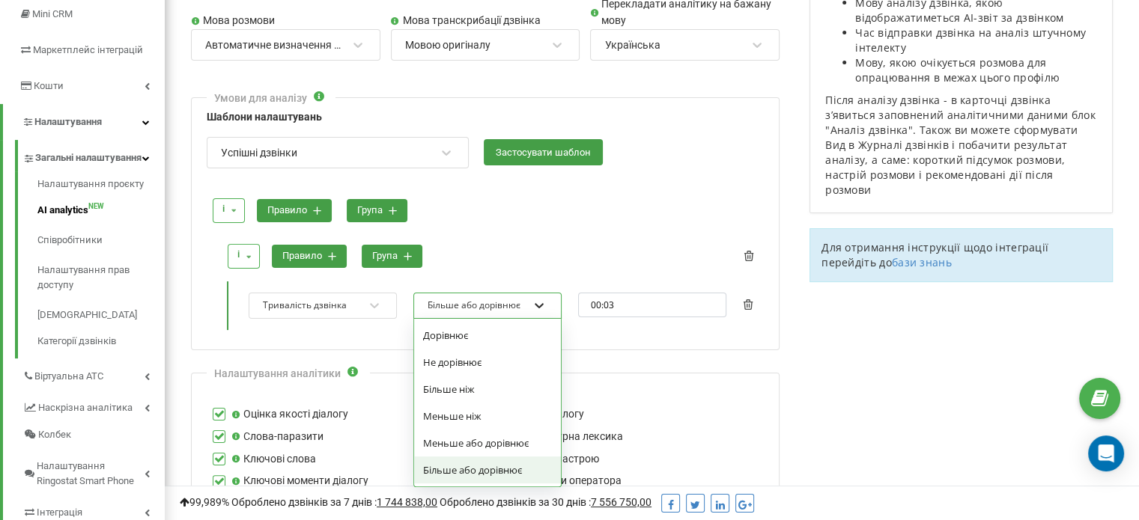
click at [545, 299] on icon at bounding box center [539, 305] width 15 height 15
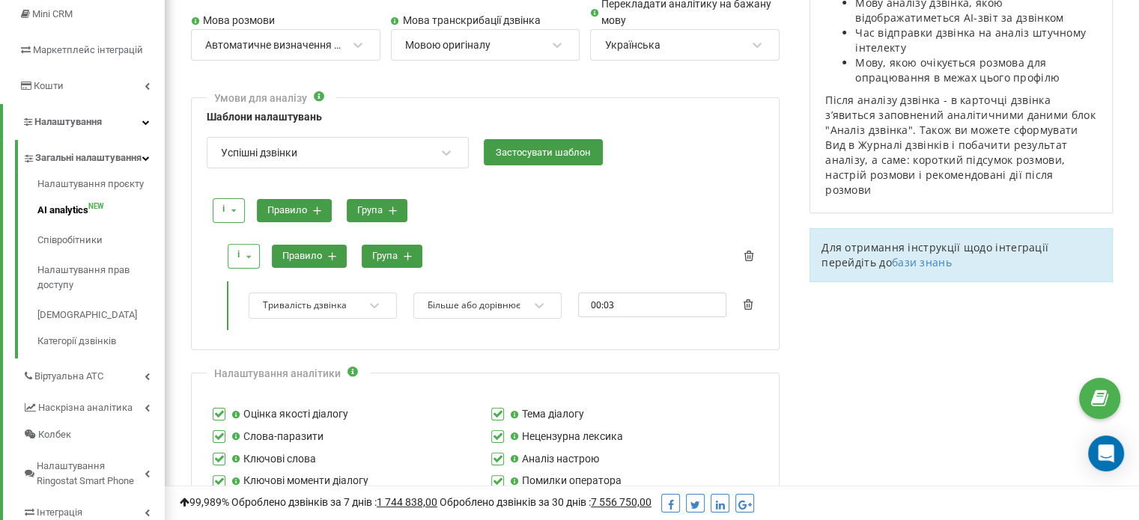
click at [546, 200] on div "і і або правило група" at bounding box center [485, 211] width 556 height 40
click at [396, 215] on button "група" at bounding box center [377, 210] width 61 height 23
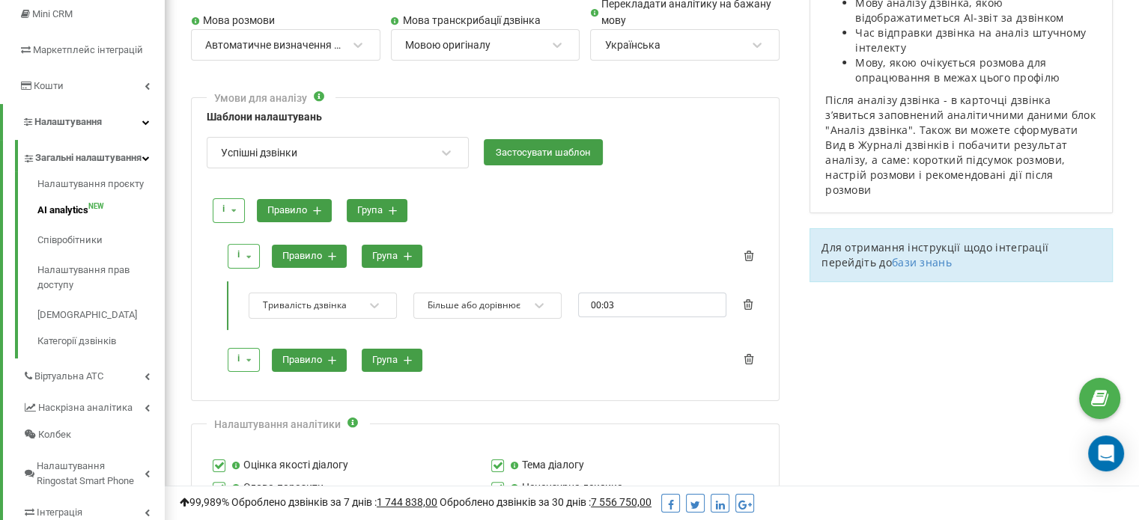
click at [383, 365] on button "група" at bounding box center [392, 360] width 61 height 23
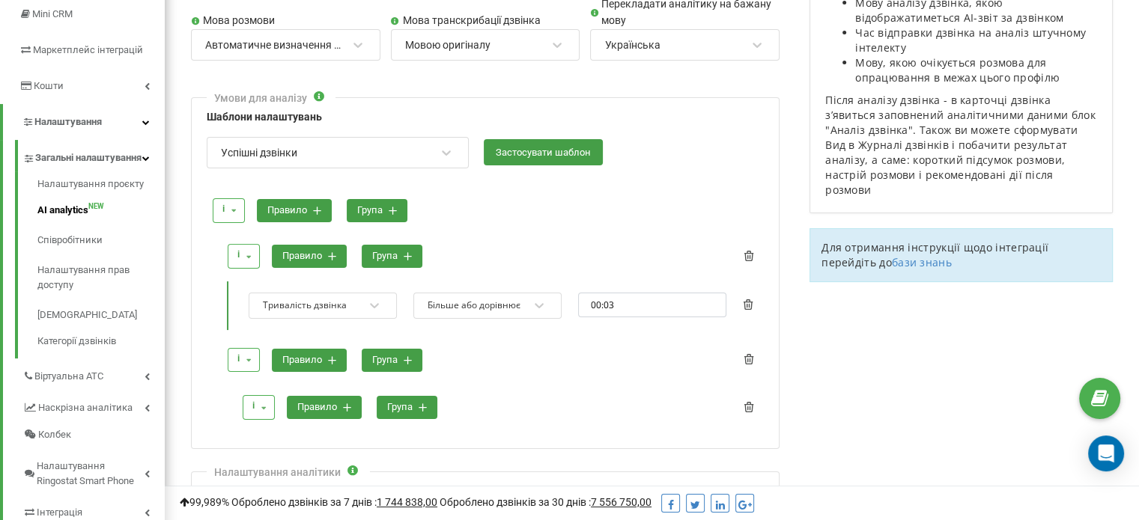
click at [319, 363] on button "правило" at bounding box center [309, 360] width 75 height 23
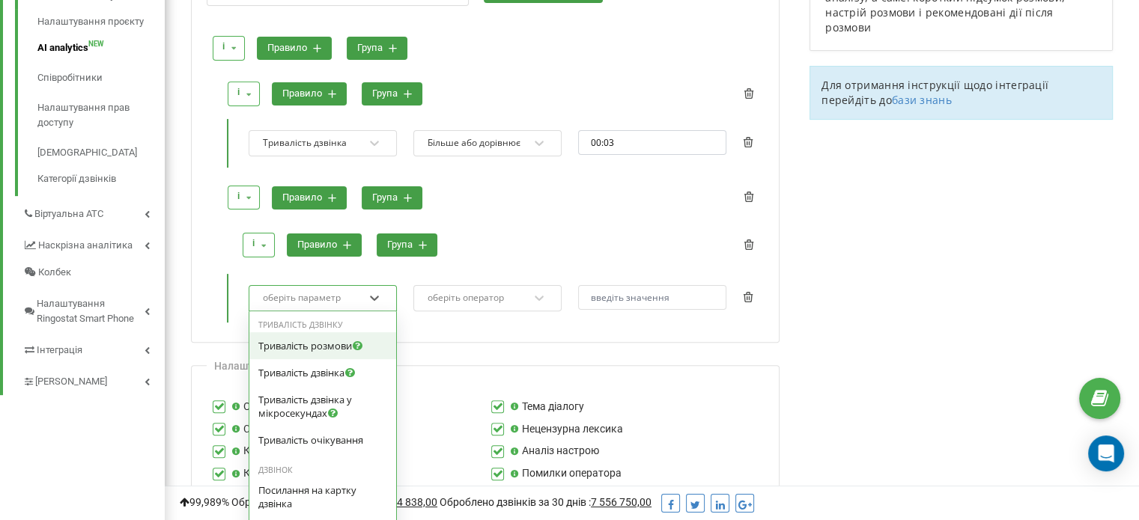
click at [326, 311] on div "option Тривалість розмови focused, 0 of 4. 48 results available. Use Up and Dow…" at bounding box center [323, 298] width 148 height 26
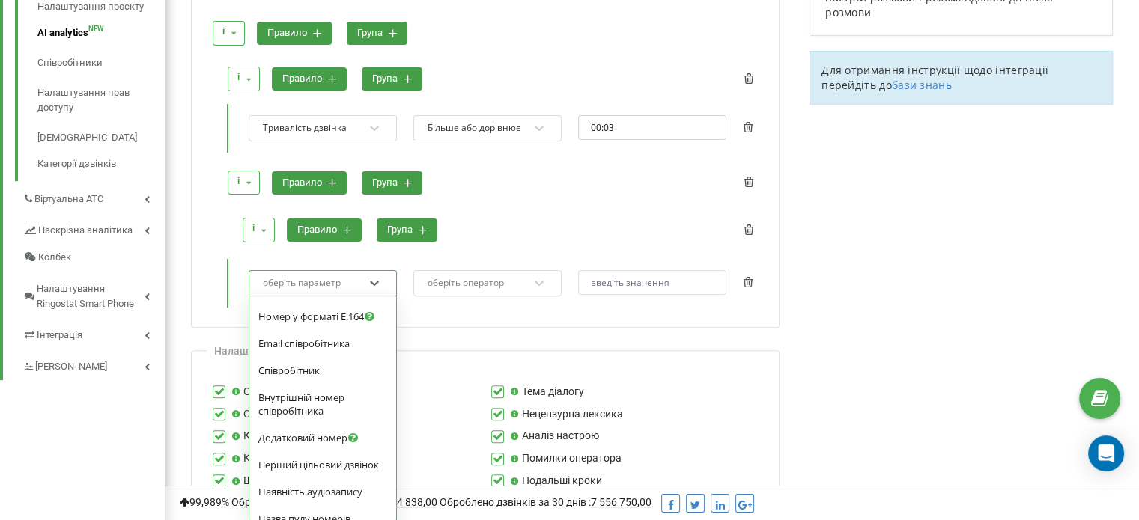
scroll to position [514, 0]
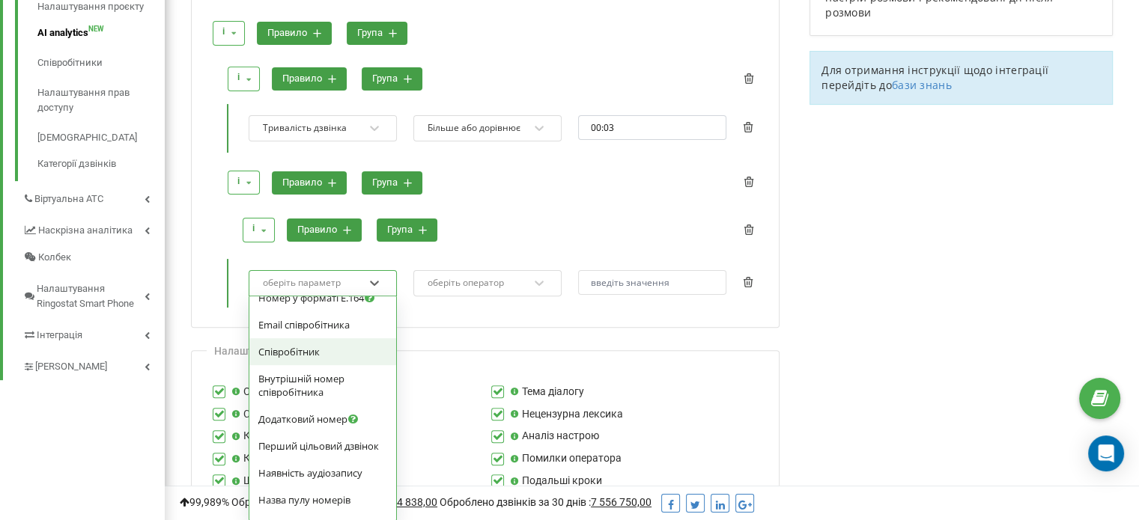
click at [300, 347] on span "Співробітник" at bounding box center [288, 351] width 61 height 13
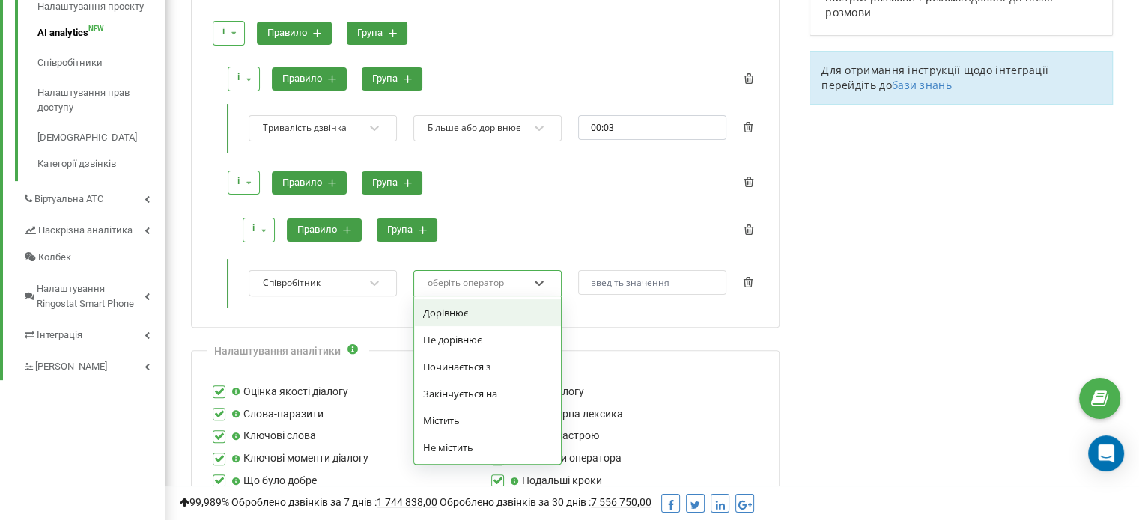
click at [444, 283] on div "оберіть оператор" at bounding box center [465, 282] width 76 height 9
click at [511, 273] on div "оберіть оператор" at bounding box center [477, 283] width 103 height 20
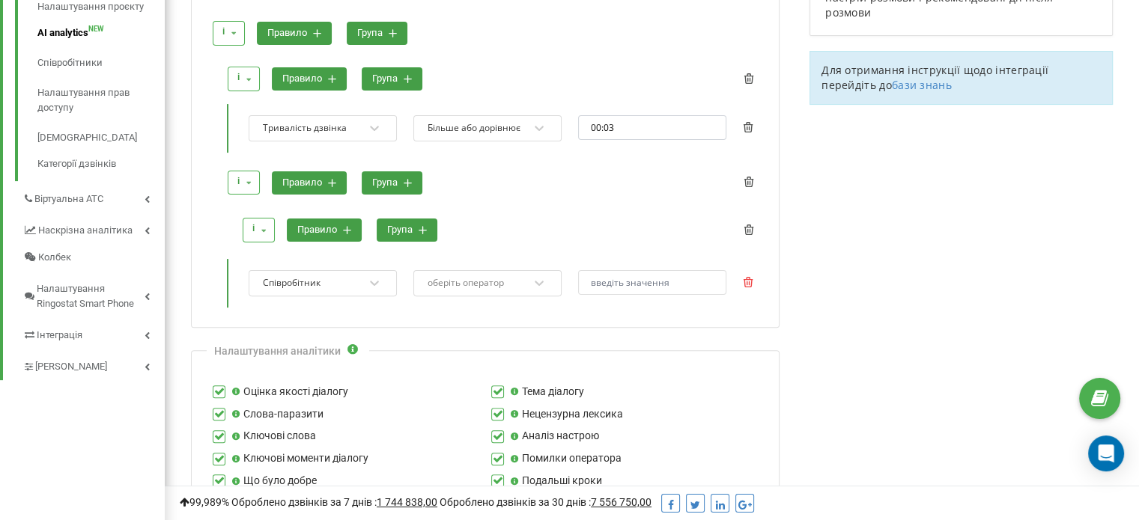
click at [746, 277] on icon at bounding box center [748, 282] width 10 height 10
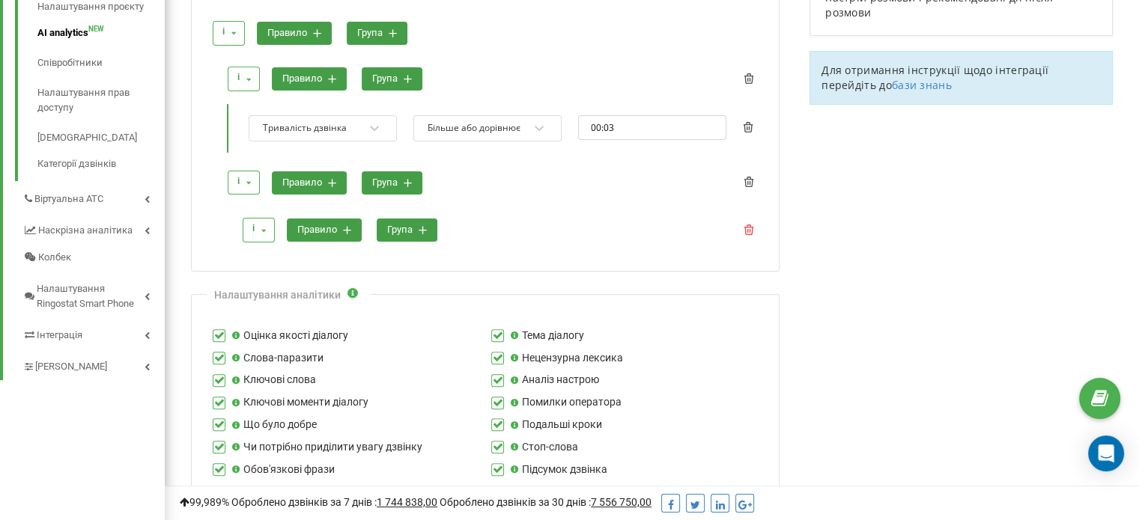
click at [748, 229] on icon at bounding box center [749, 230] width 10 height 10
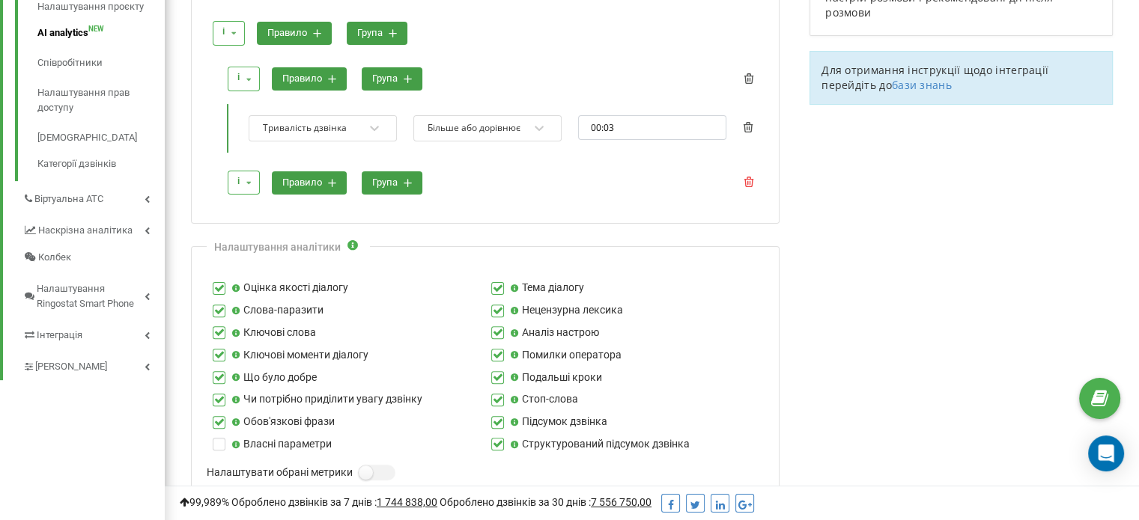
click at [746, 186] on button at bounding box center [748, 182] width 10 height 27
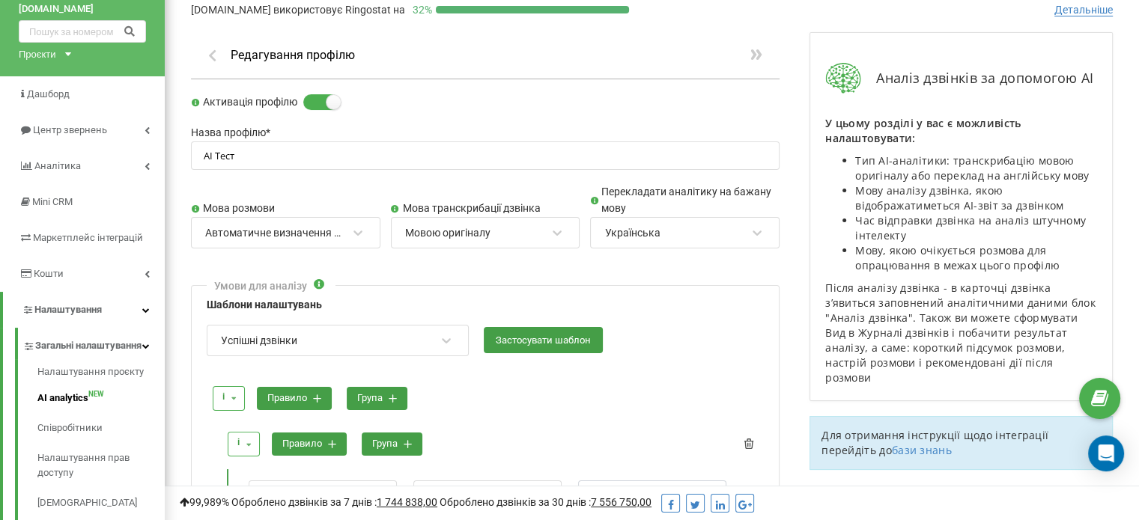
scroll to position [0, 0]
